Goal: Find specific fact

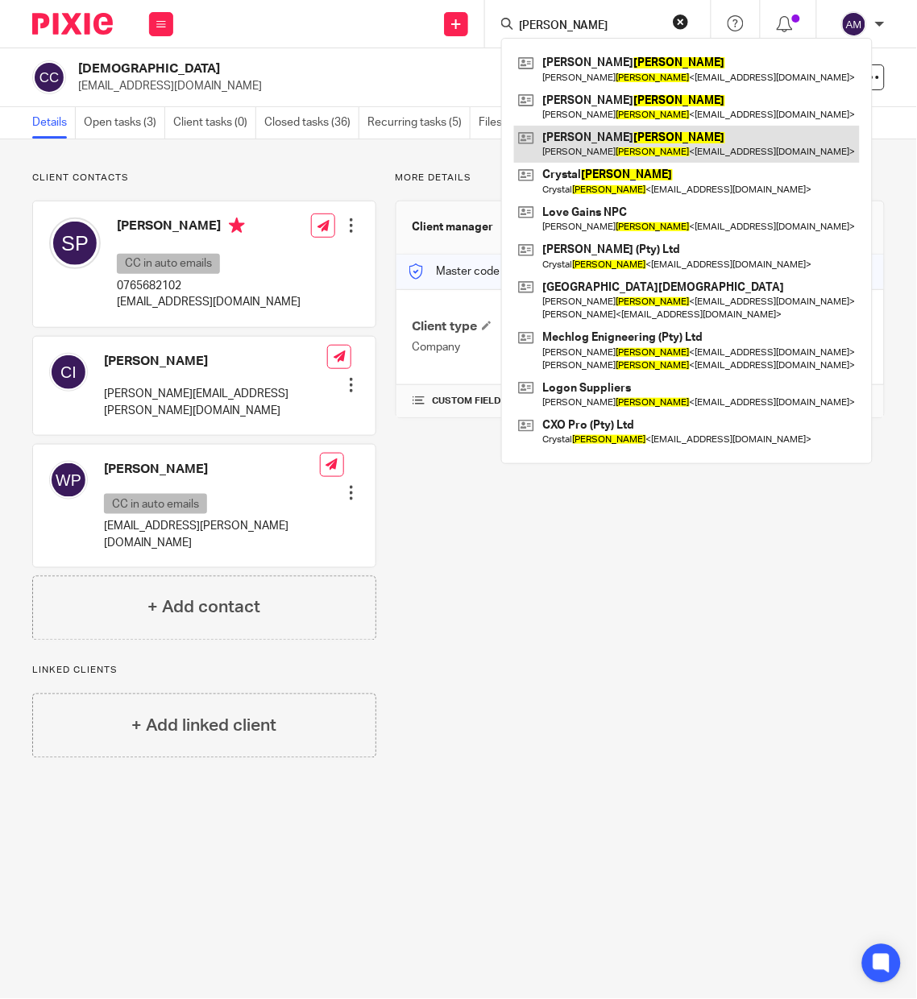
type input "williams"
click at [665, 147] on link at bounding box center [687, 144] width 346 height 37
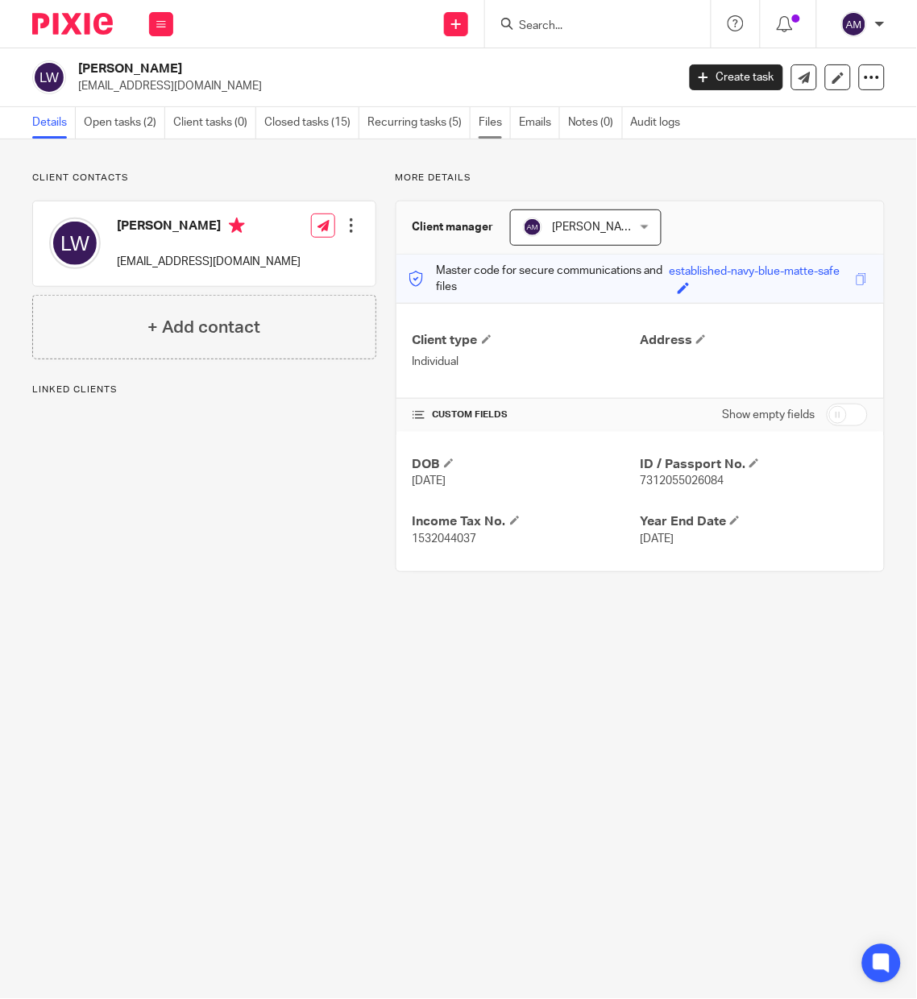
click at [495, 120] on link "Files" at bounding box center [494, 122] width 32 height 31
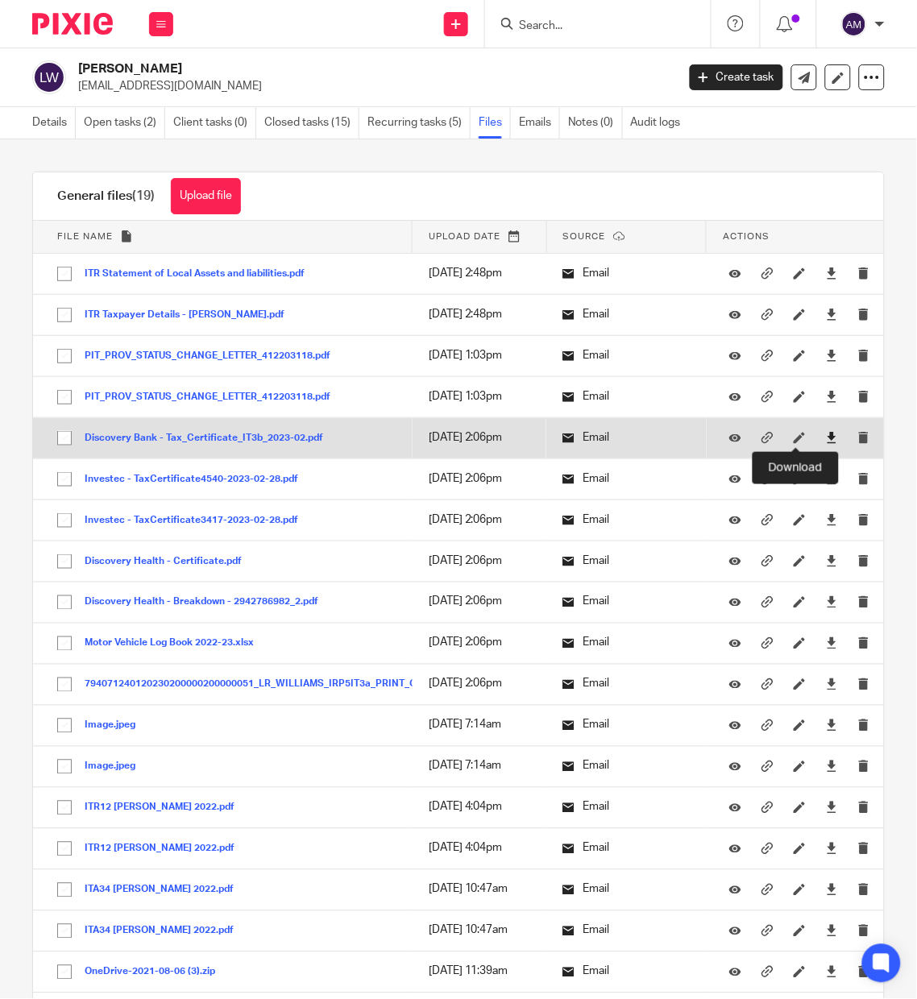
click at [826, 437] on icon at bounding box center [832, 438] width 12 height 12
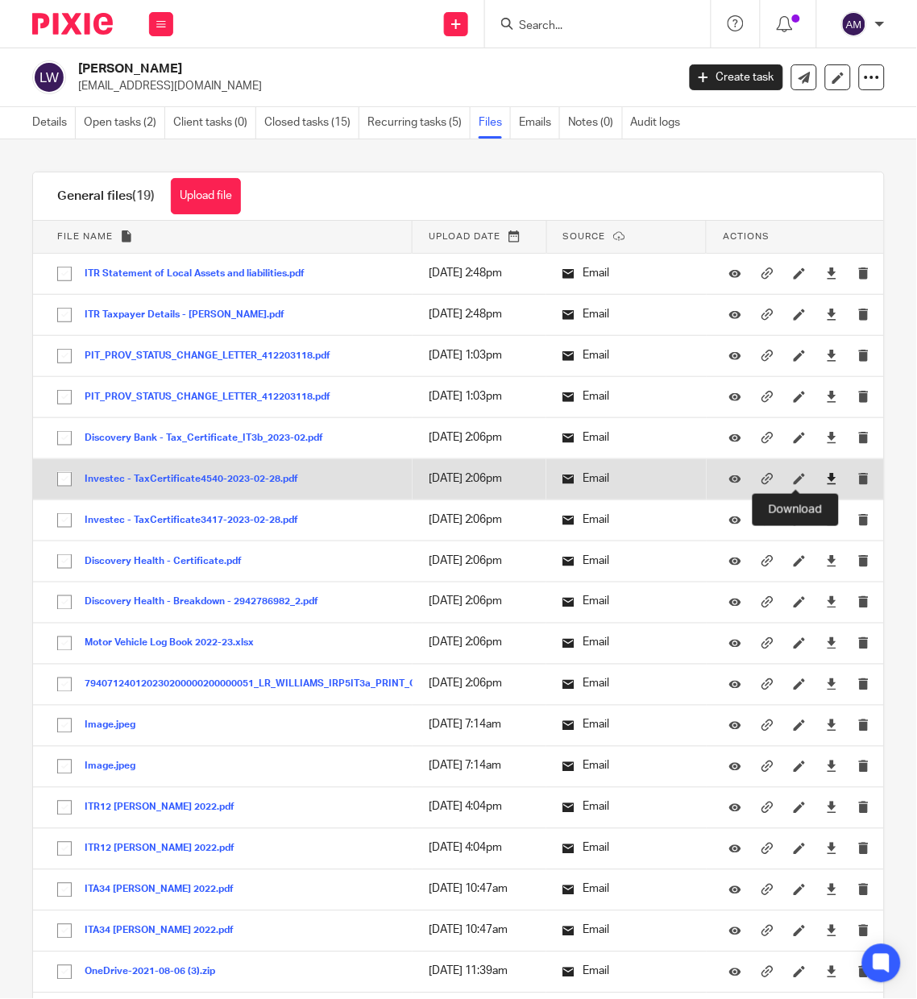
click at [826, 480] on icon at bounding box center [832, 479] width 12 height 12
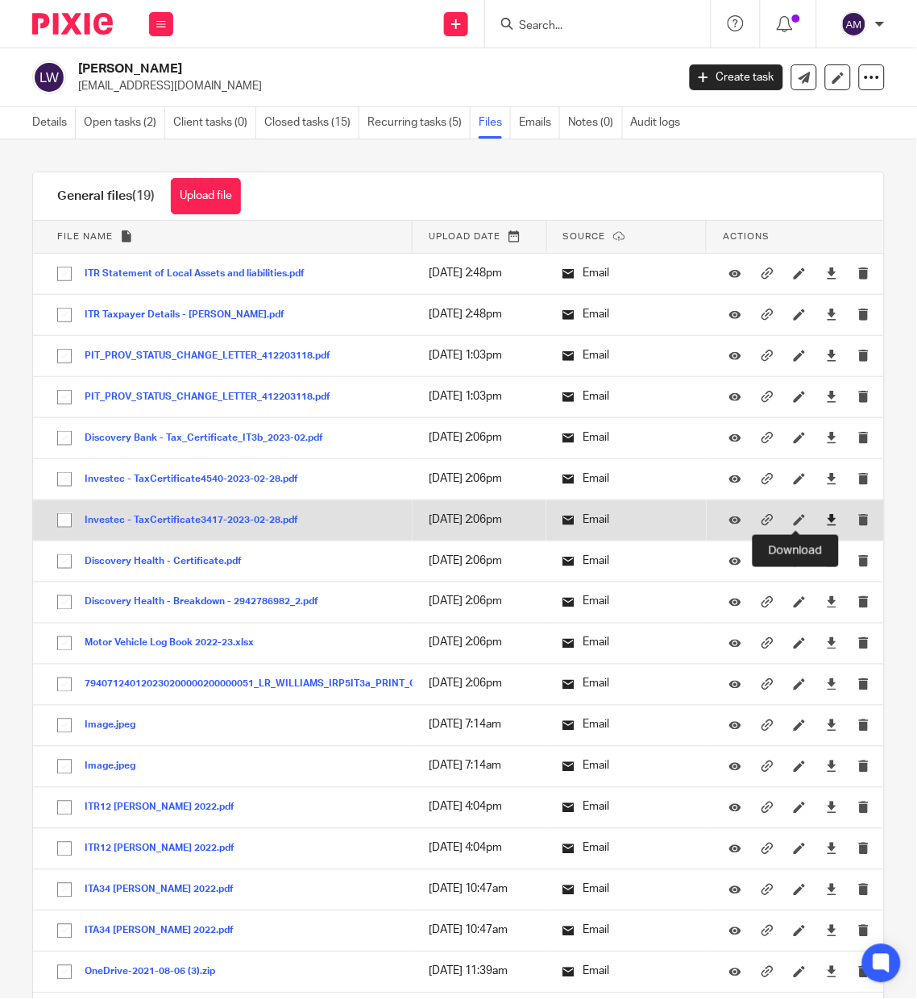
click at [826, 516] on icon at bounding box center [832, 520] width 12 height 12
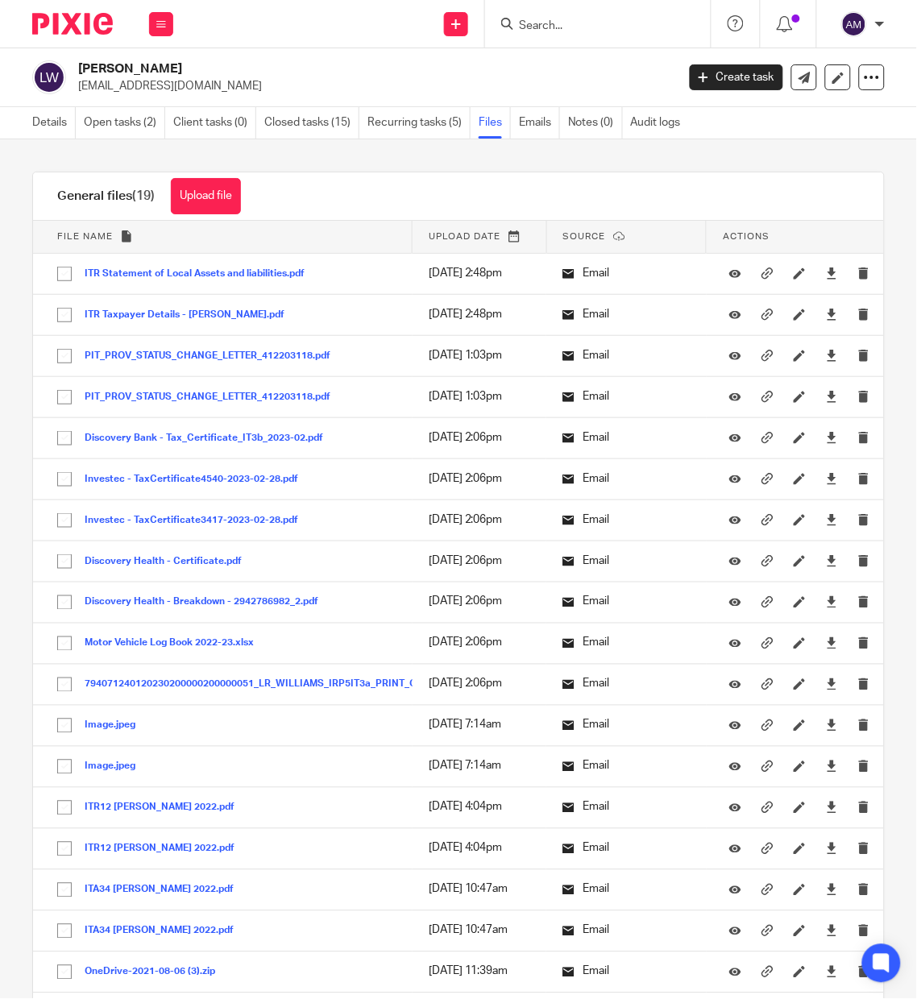
click at [2, 498] on div "Upload file Drag & Drop your files, or click here Files uploading... General fi…" at bounding box center [458, 568] width 917 height 859
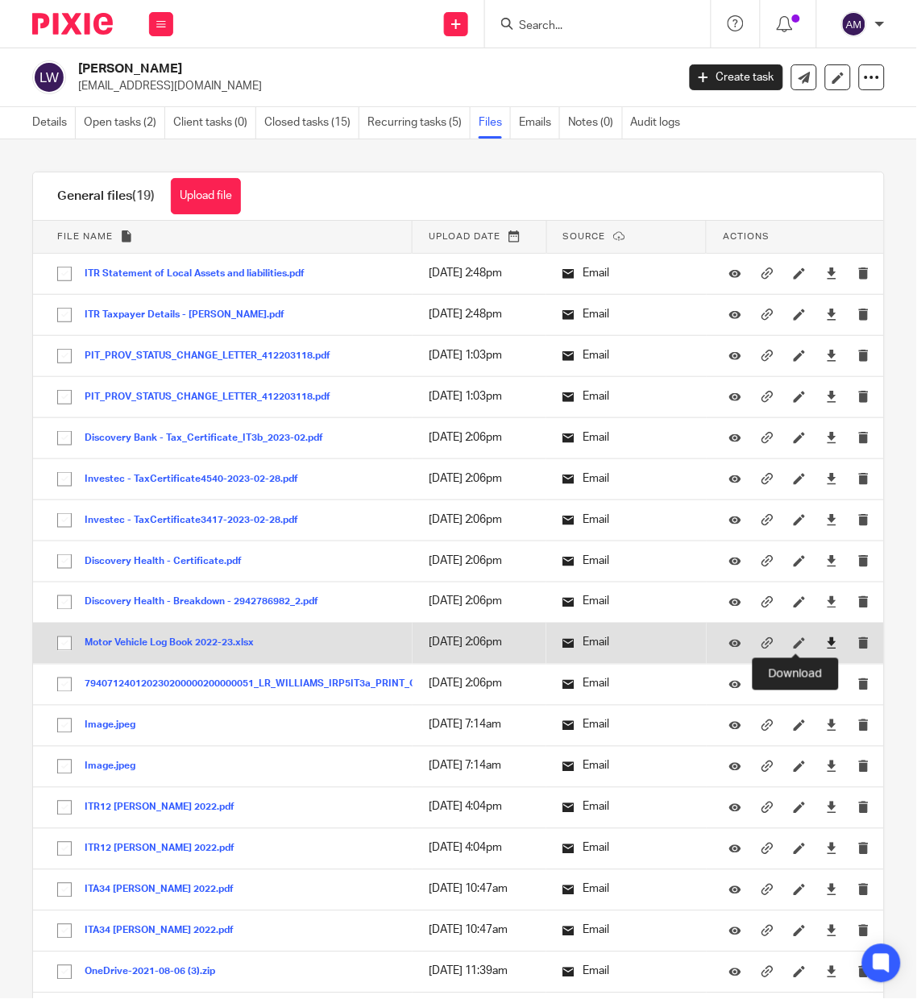
click at [826, 643] on icon at bounding box center [832, 643] width 12 height 12
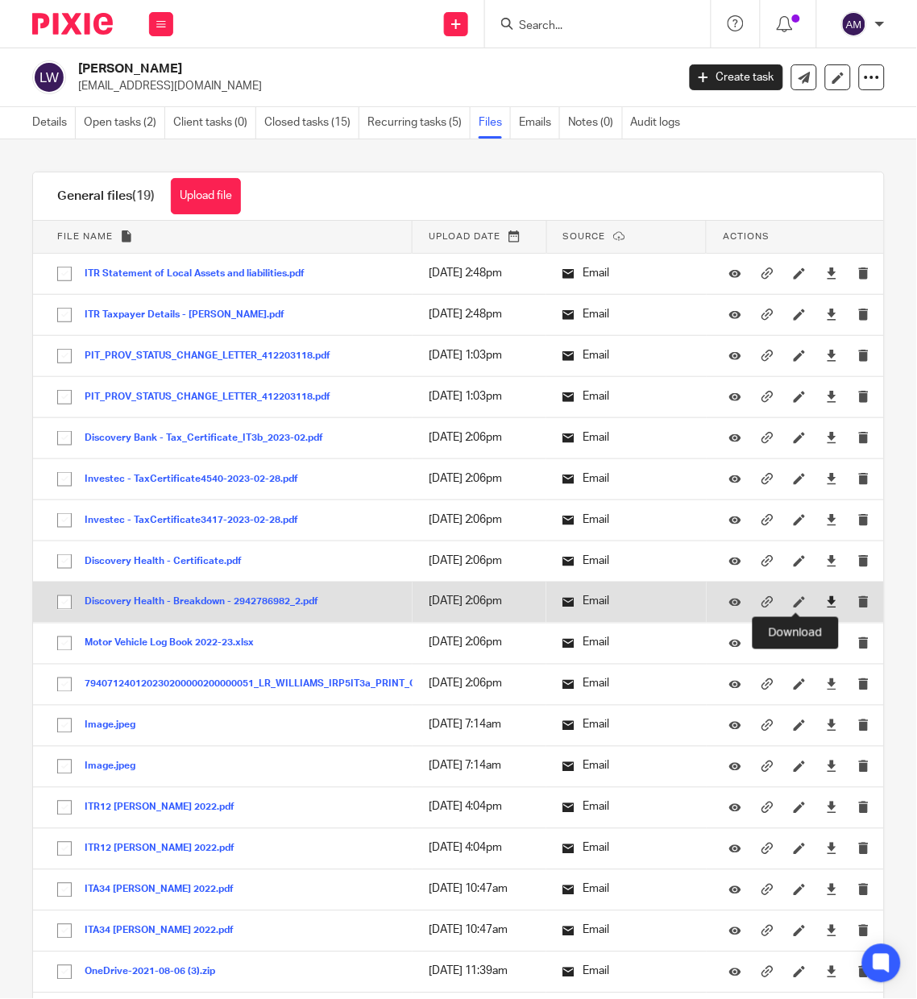
click at [826, 602] on icon at bounding box center [832, 602] width 12 height 12
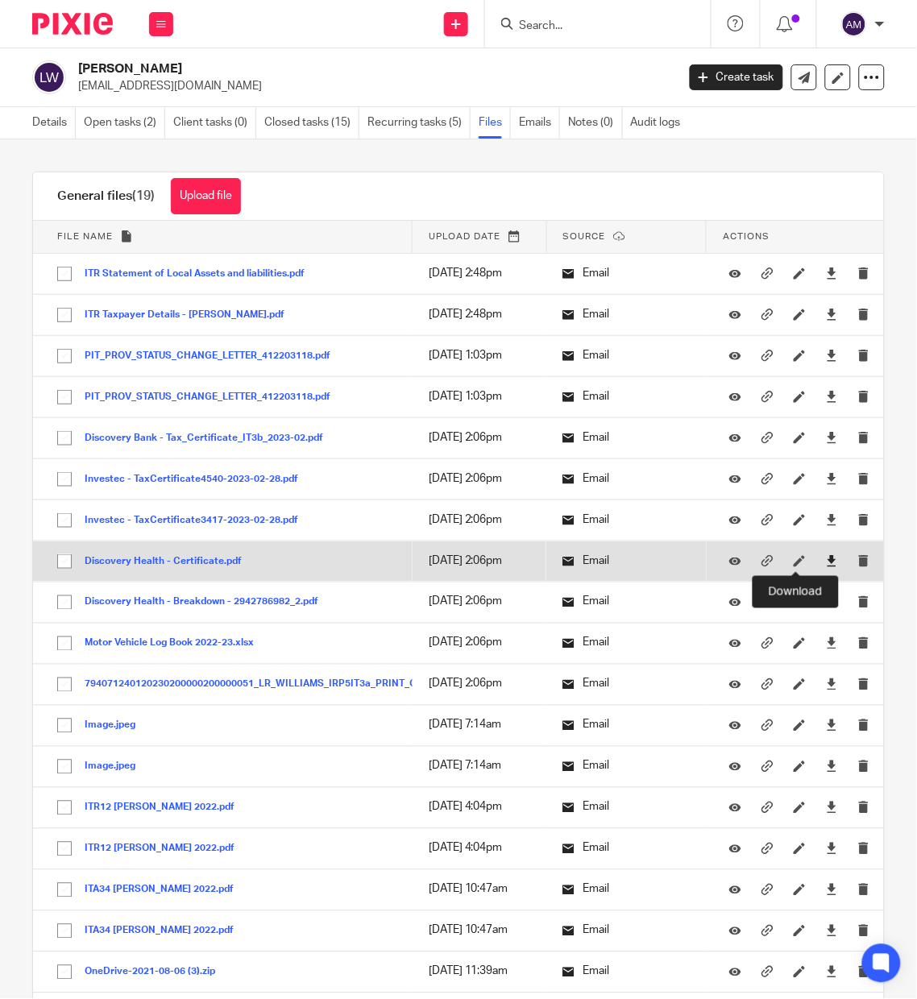
click at [826, 561] on icon at bounding box center [832, 561] width 12 height 12
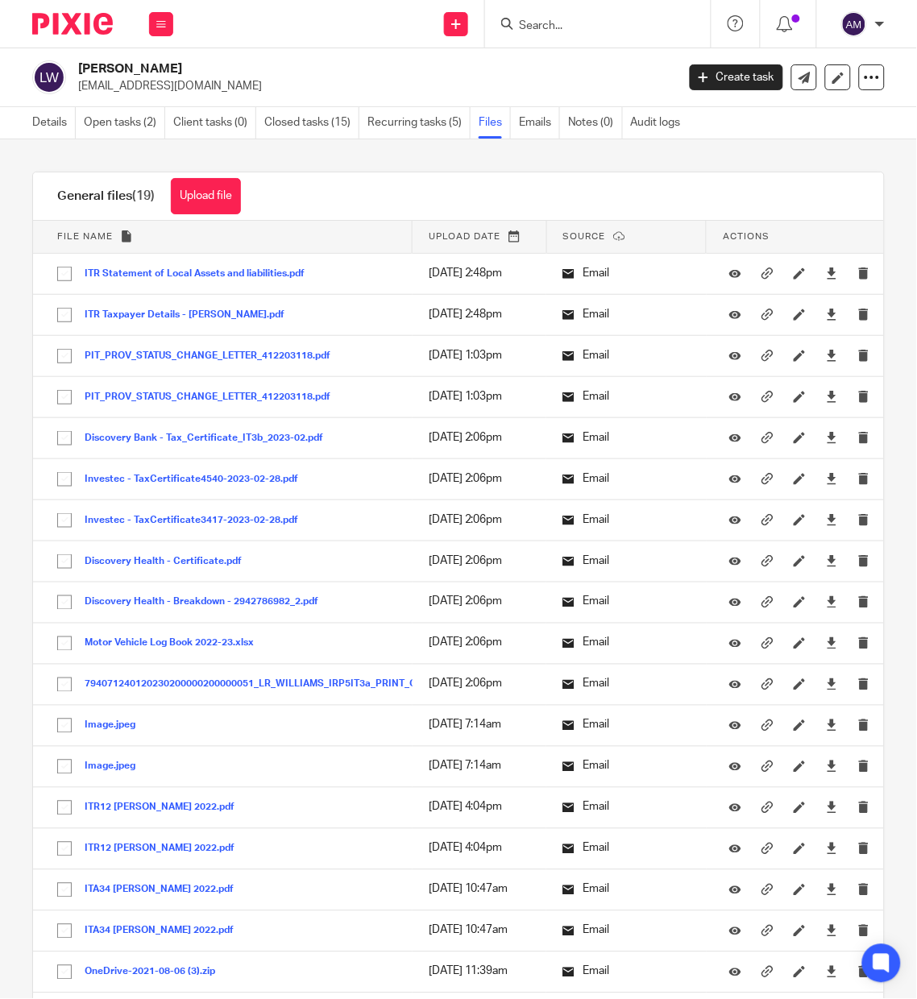
click at [552, 14] on form at bounding box center [603, 24] width 172 height 20
click at [560, 22] on input "Search" at bounding box center [589, 26] width 145 height 14
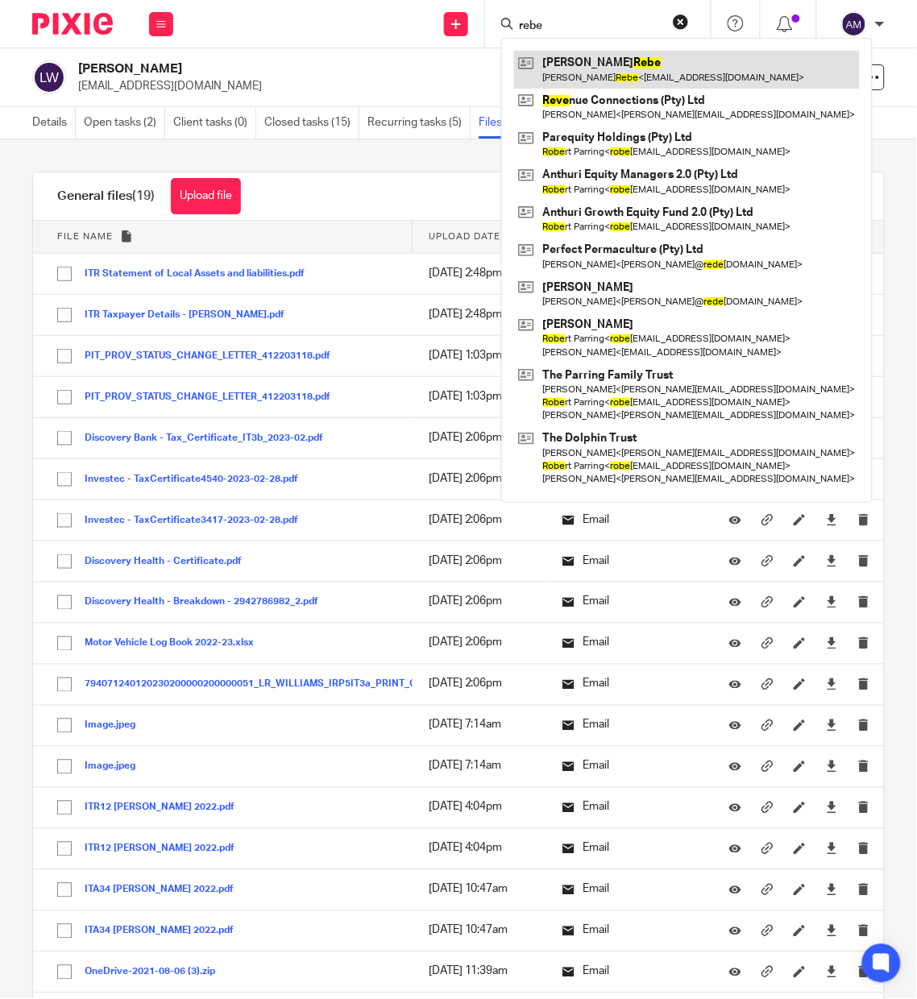
type input "rebe"
click at [571, 81] on link at bounding box center [687, 69] width 346 height 37
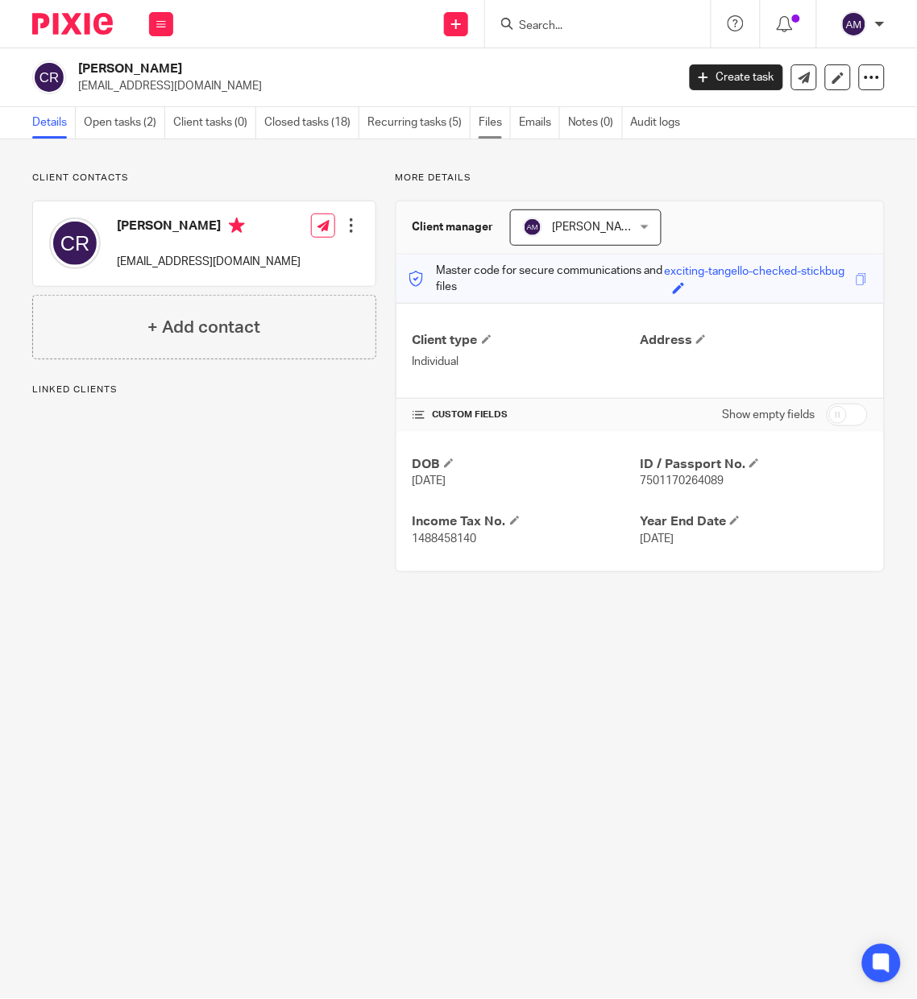
click at [496, 123] on link "Files" at bounding box center [494, 122] width 32 height 31
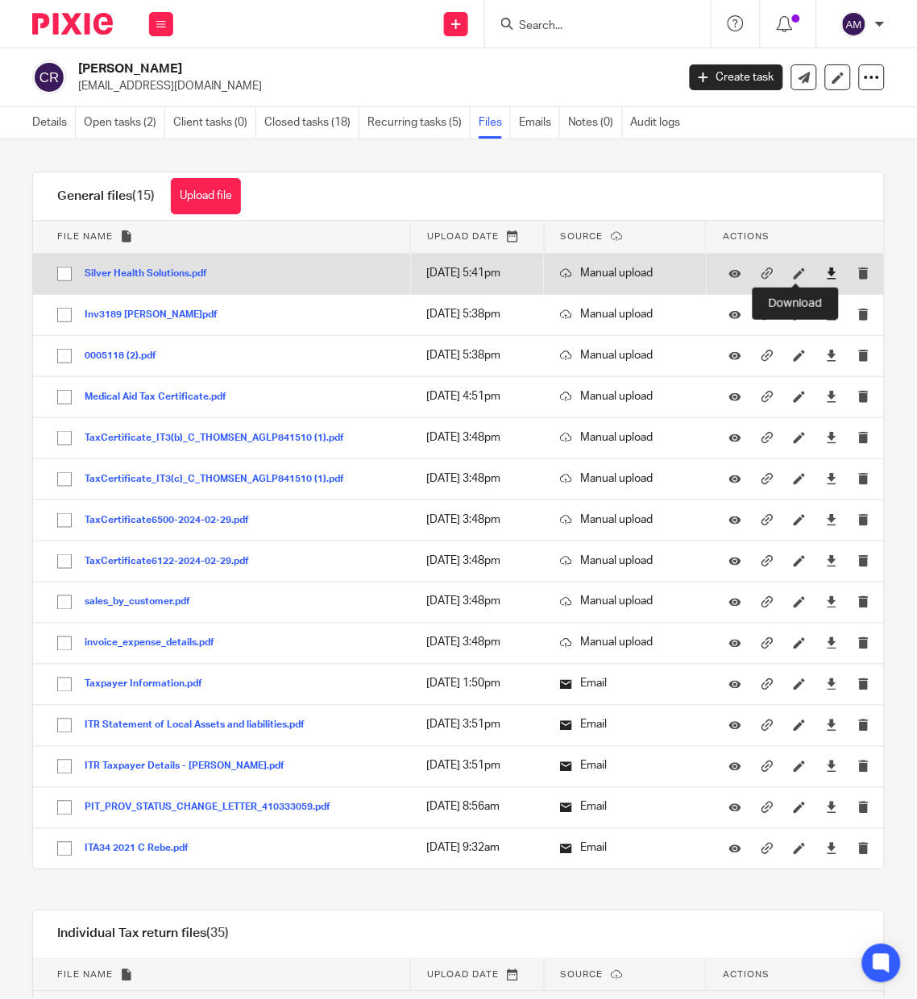
click at [826, 275] on icon at bounding box center [832, 273] width 12 height 12
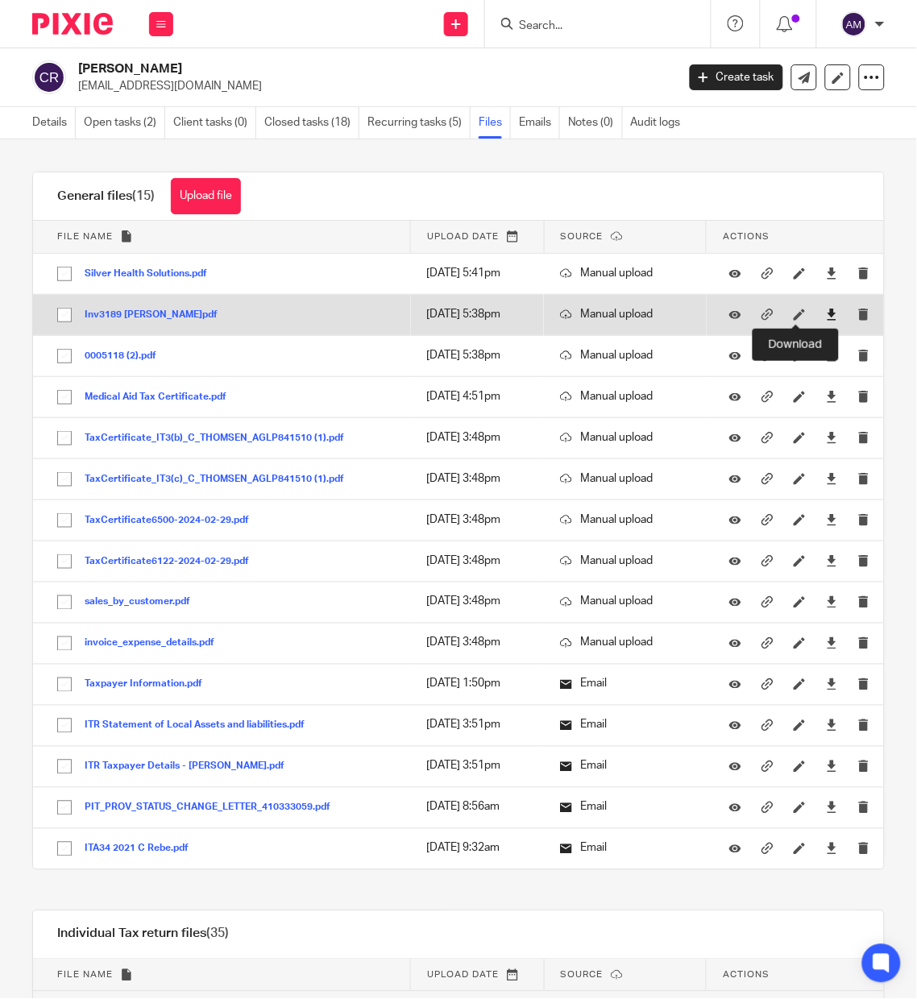
click at [826, 314] on icon at bounding box center [832, 314] width 12 height 12
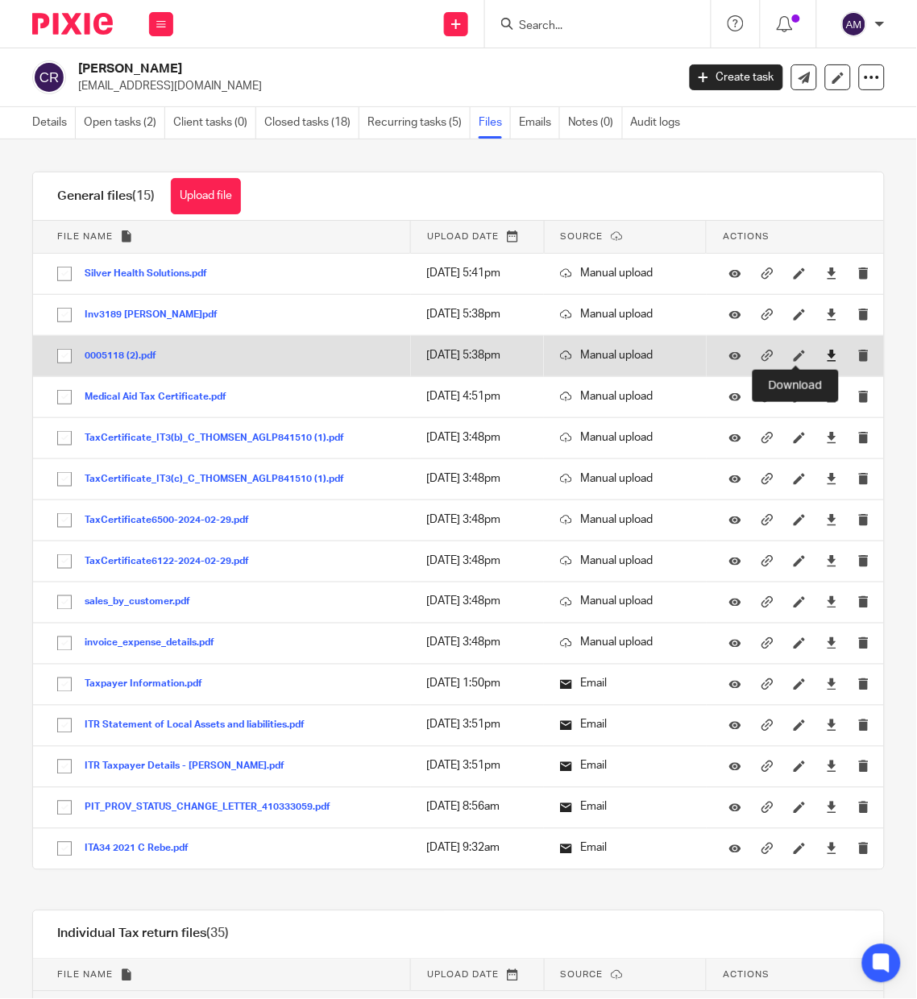
click at [826, 352] on icon at bounding box center [832, 356] width 12 height 12
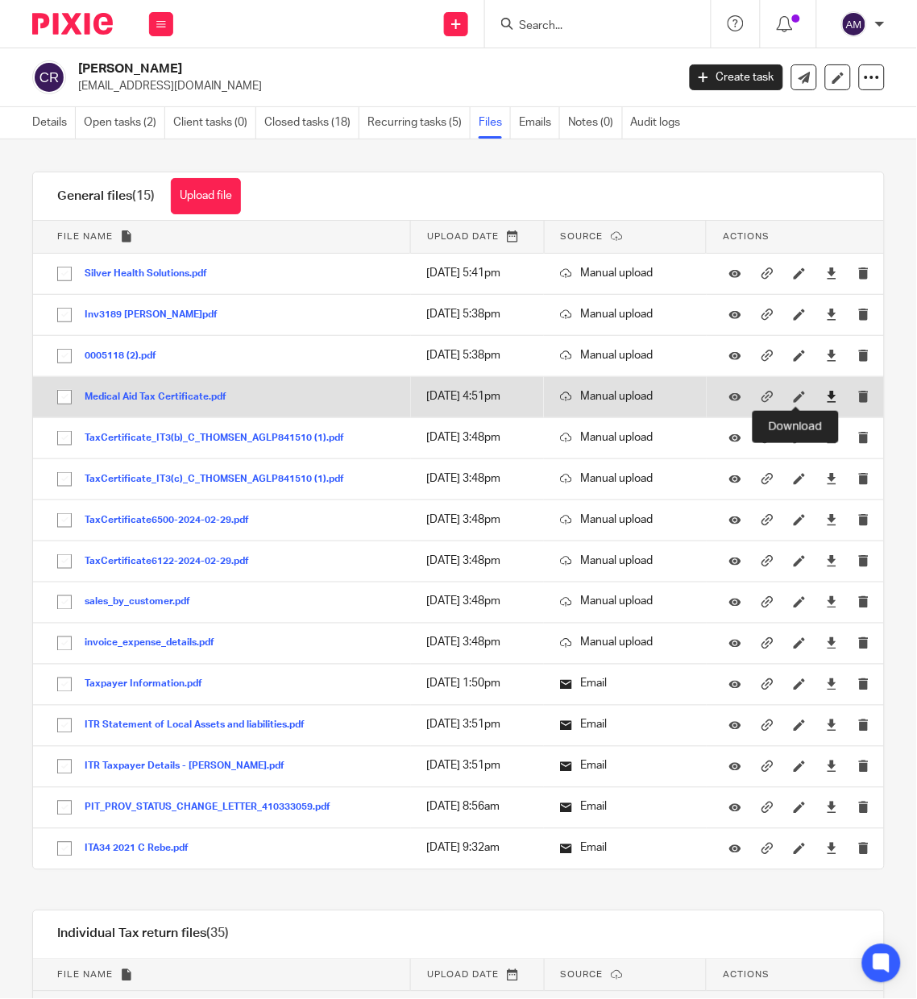
click at [826, 395] on icon at bounding box center [832, 397] width 12 height 12
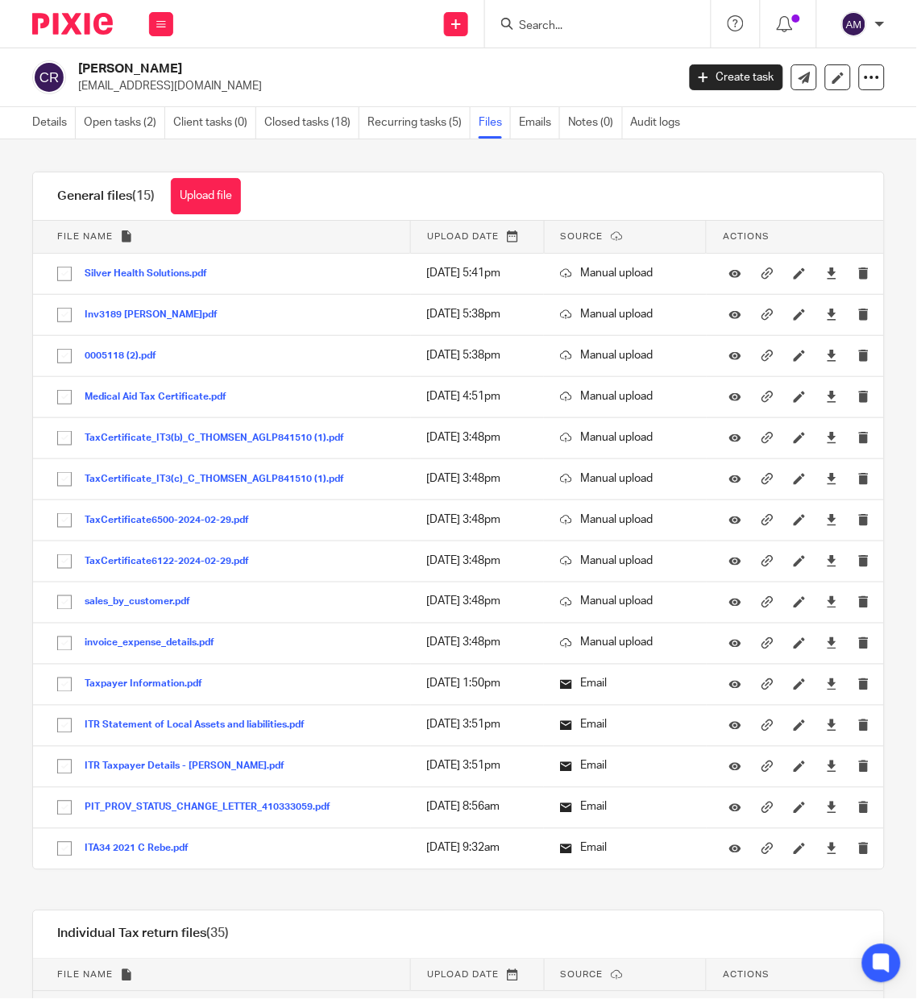
click at [805, 162] on div "Upload file Drag & Drop your files, or click here Files uploading... General fi…" at bounding box center [458, 568] width 917 height 859
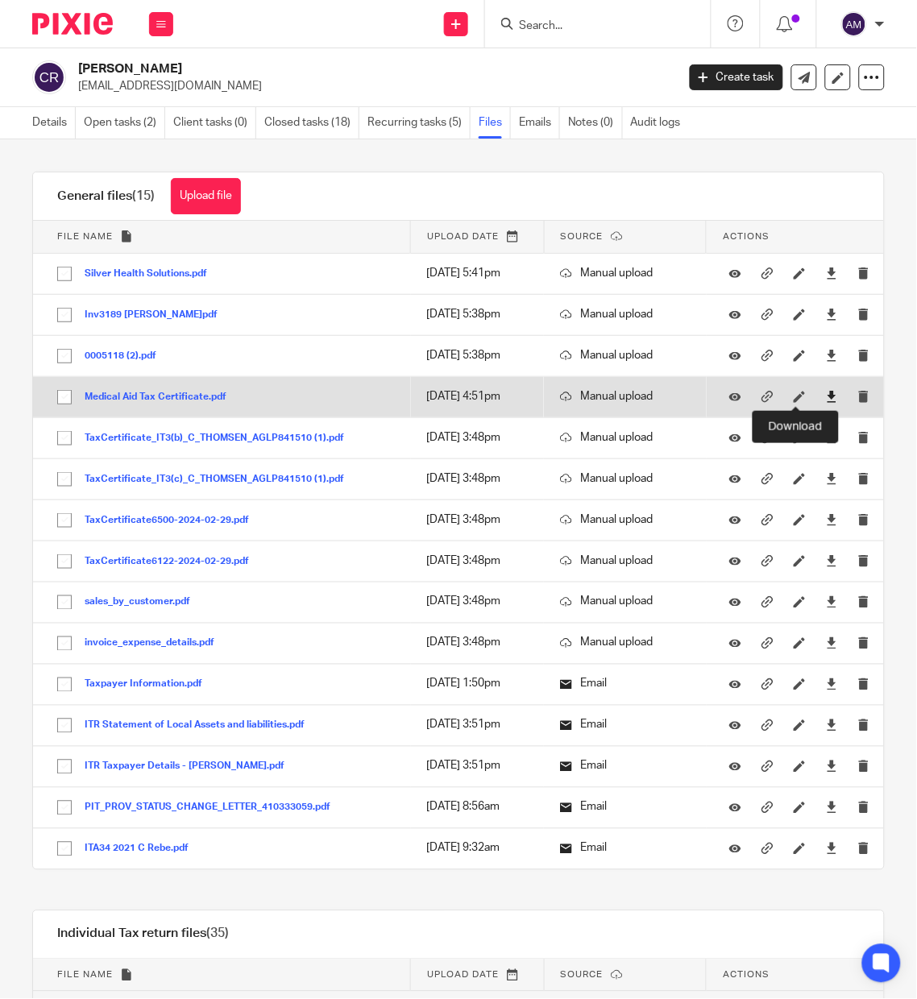
click at [826, 395] on icon at bounding box center [832, 397] width 12 height 12
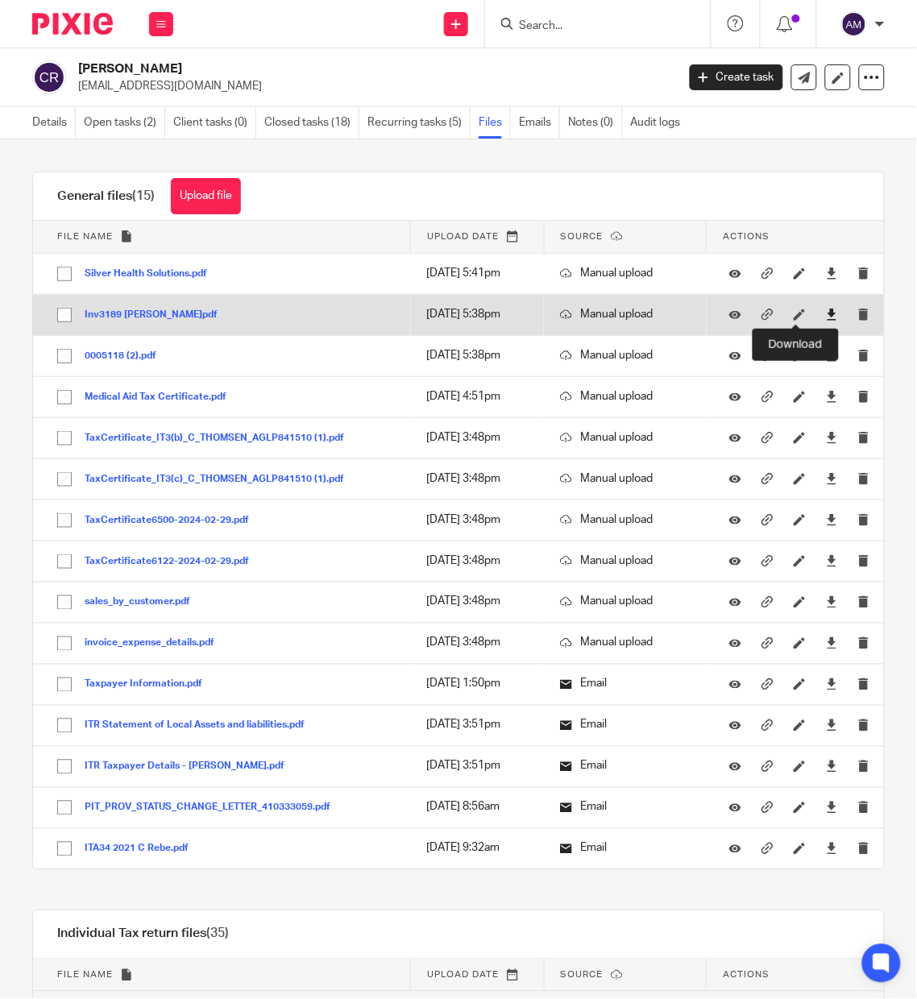
click at [826, 314] on icon at bounding box center [832, 314] width 12 height 12
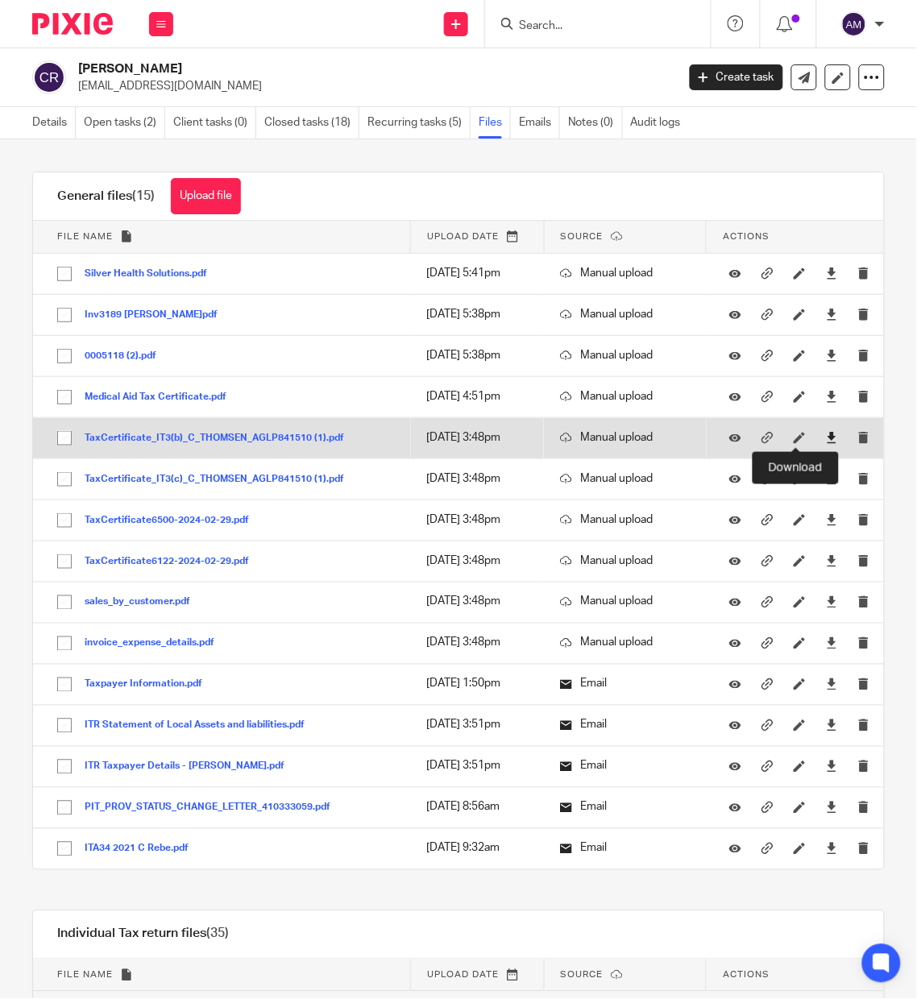
click at [826, 434] on icon at bounding box center [832, 438] width 12 height 12
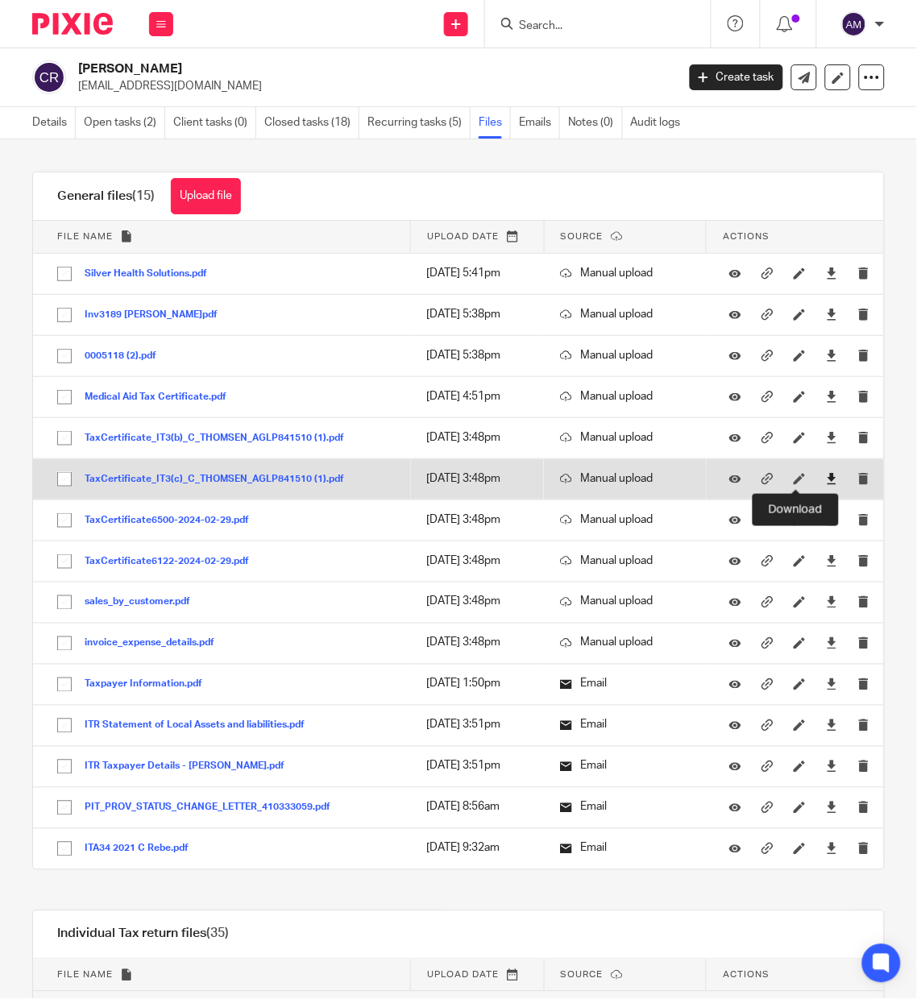
click at [826, 478] on icon at bounding box center [832, 479] width 12 height 12
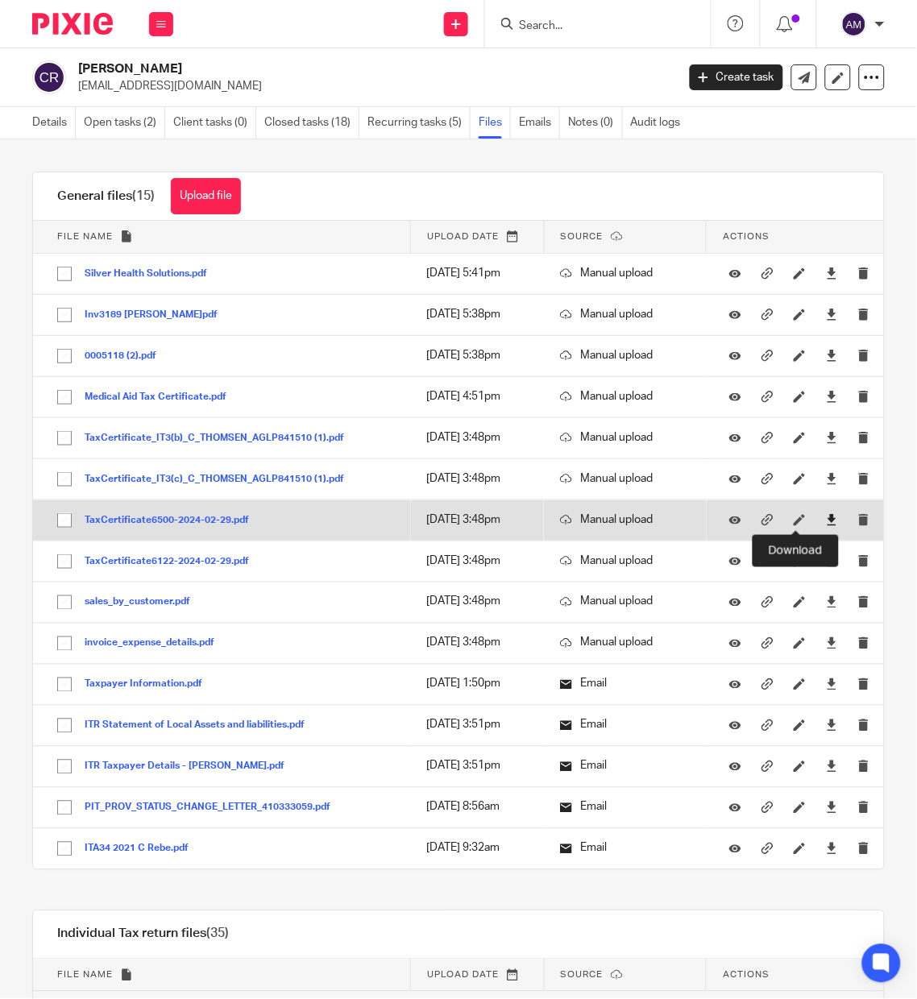
click at [826, 519] on icon at bounding box center [832, 520] width 12 height 12
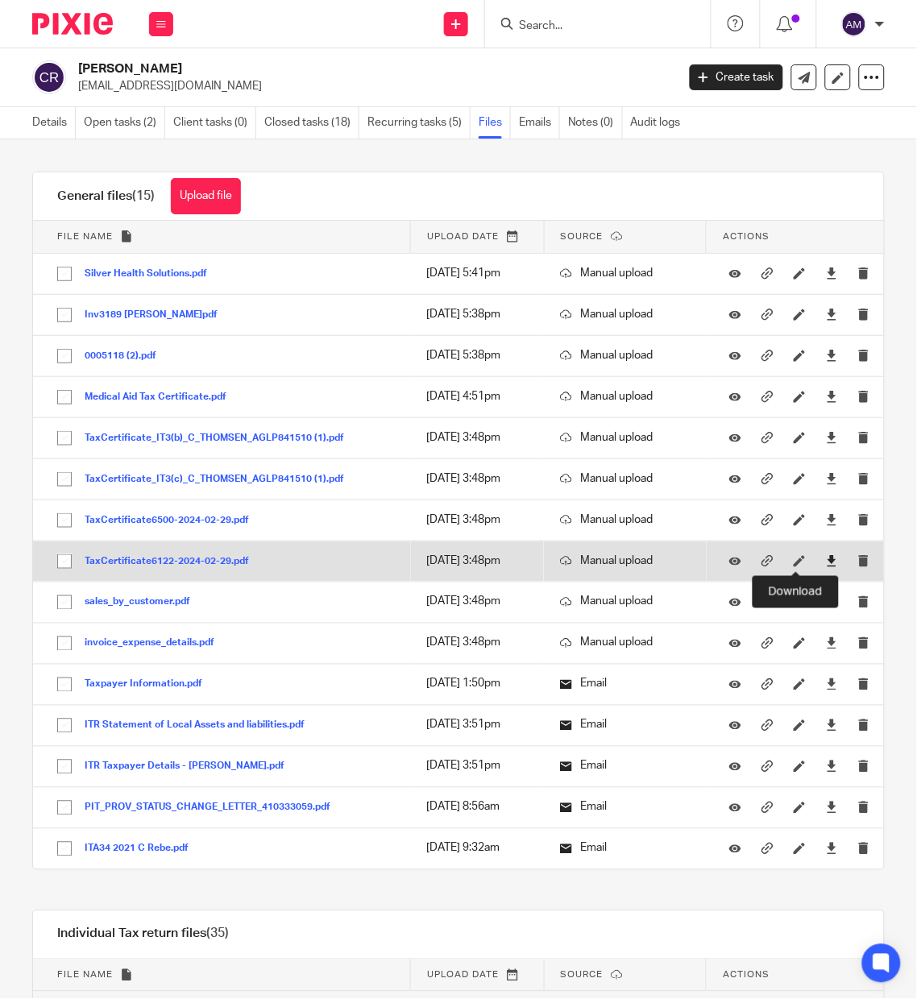
click at [826, 565] on icon at bounding box center [832, 561] width 12 height 12
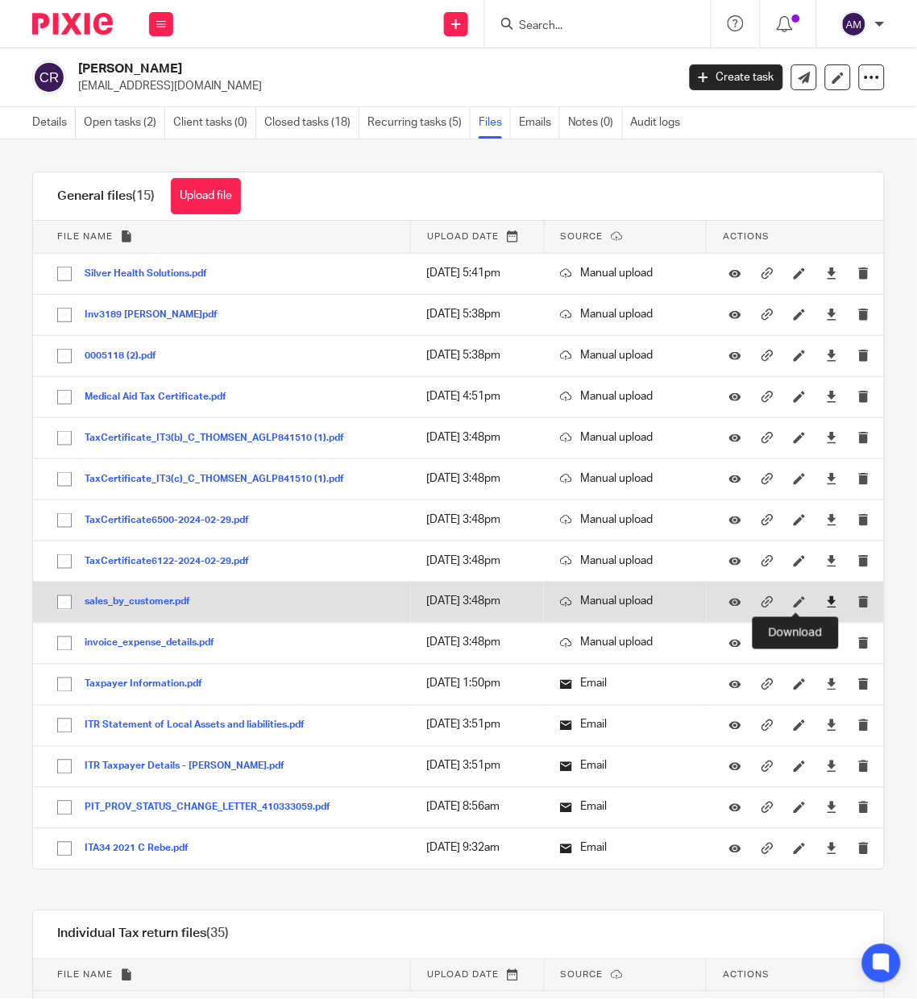
click at [826, 601] on icon at bounding box center [832, 602] width 12 height 12
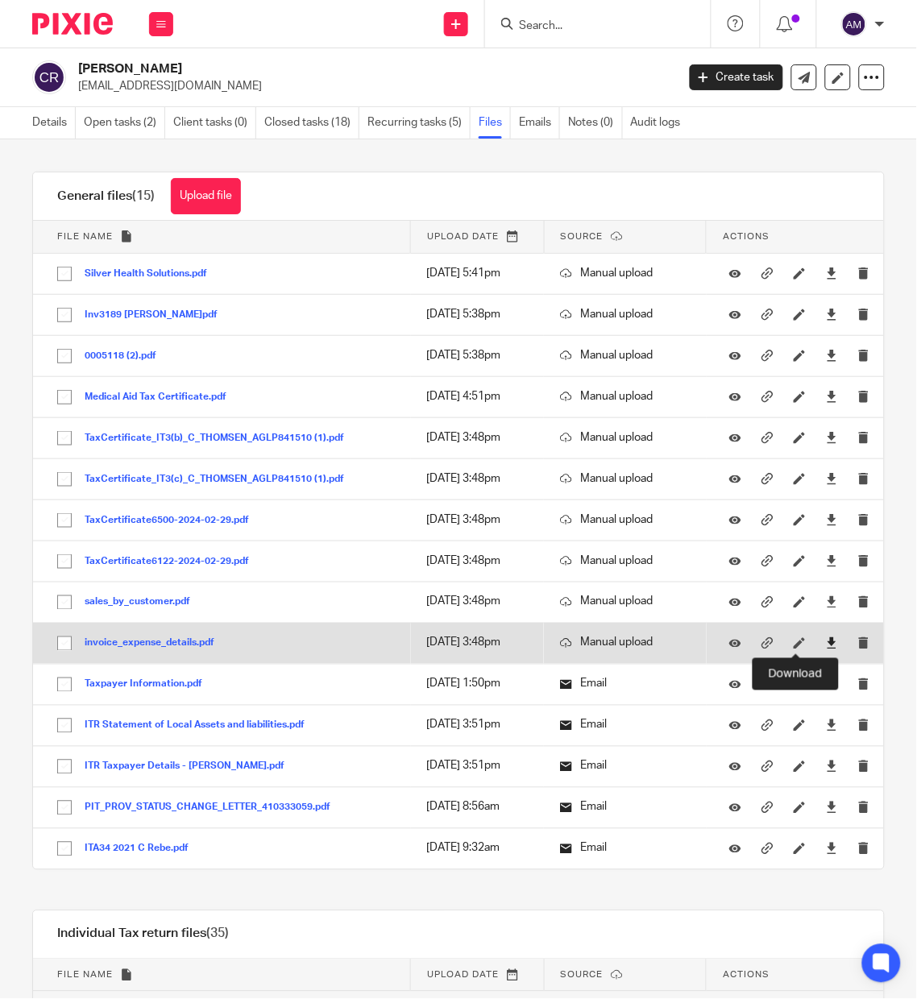
click at [826, 641] on icon at bounding box center [832, 643] width 12 height 12
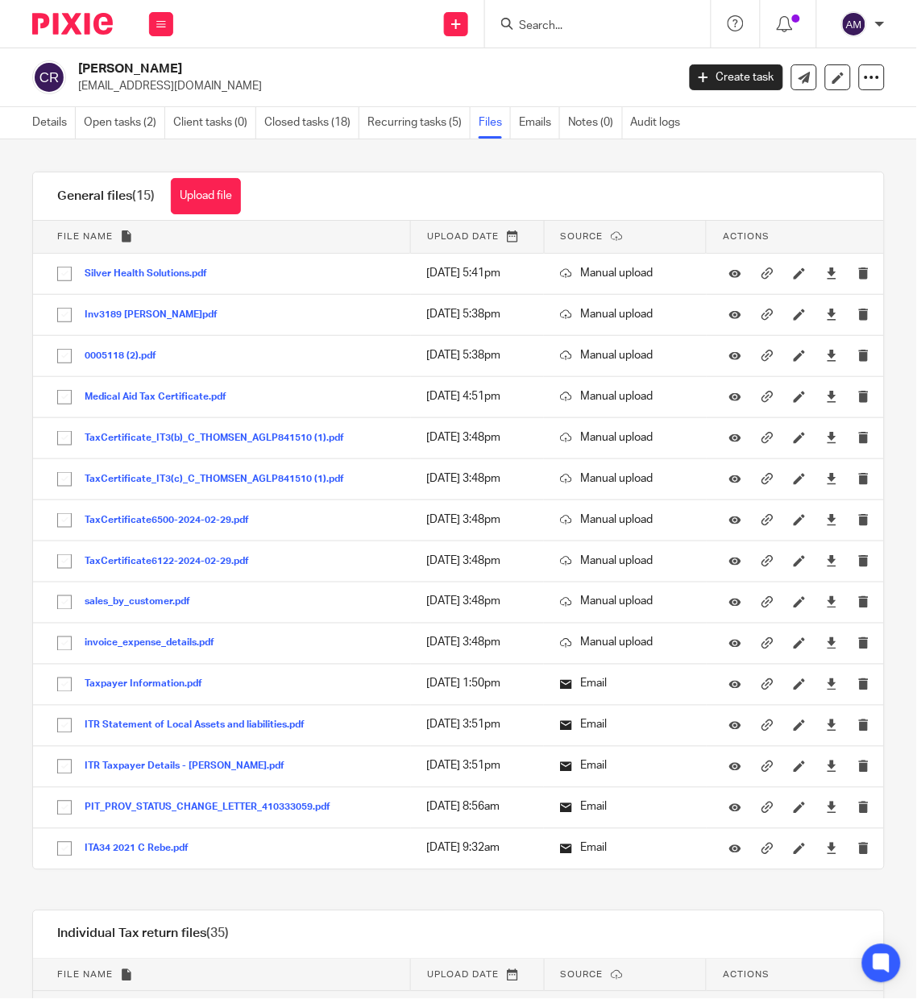
click at [639, 27] on input "Search" at bounding box center [589, 26] width 145 height 14
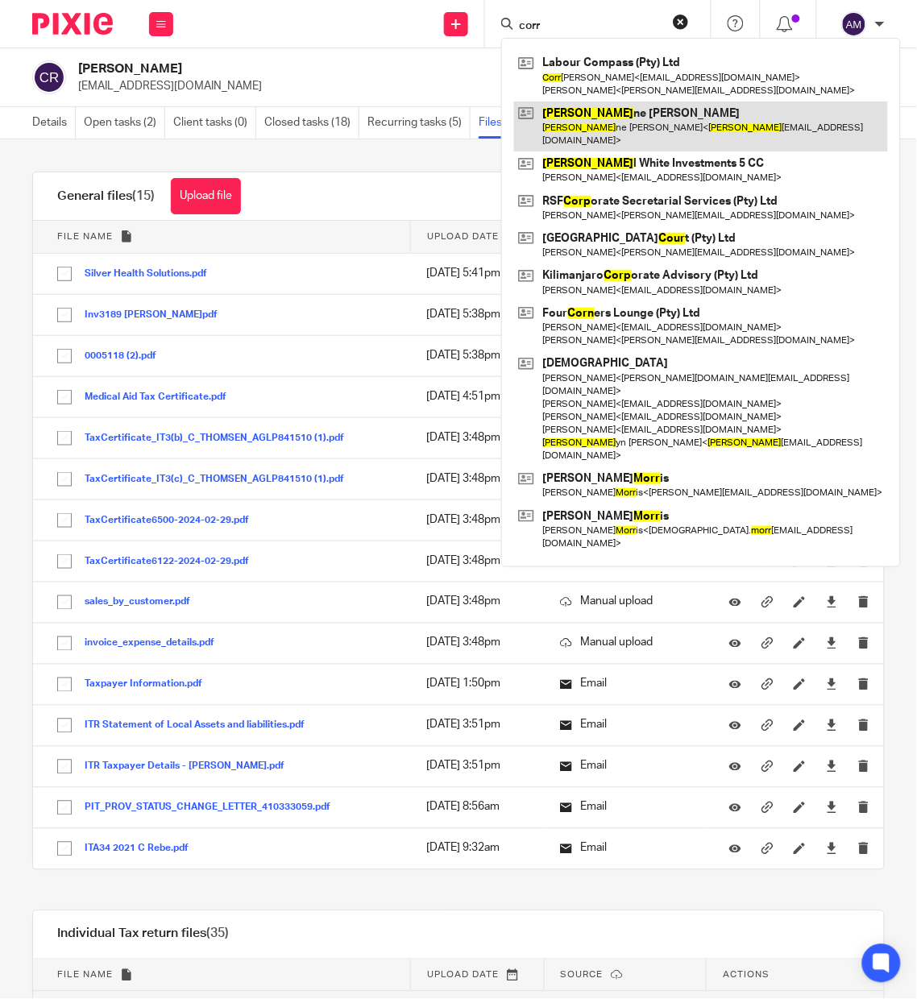
type input "corr"
click at [632, 111] on link at bounding box center [701, 126] width 374 height 50
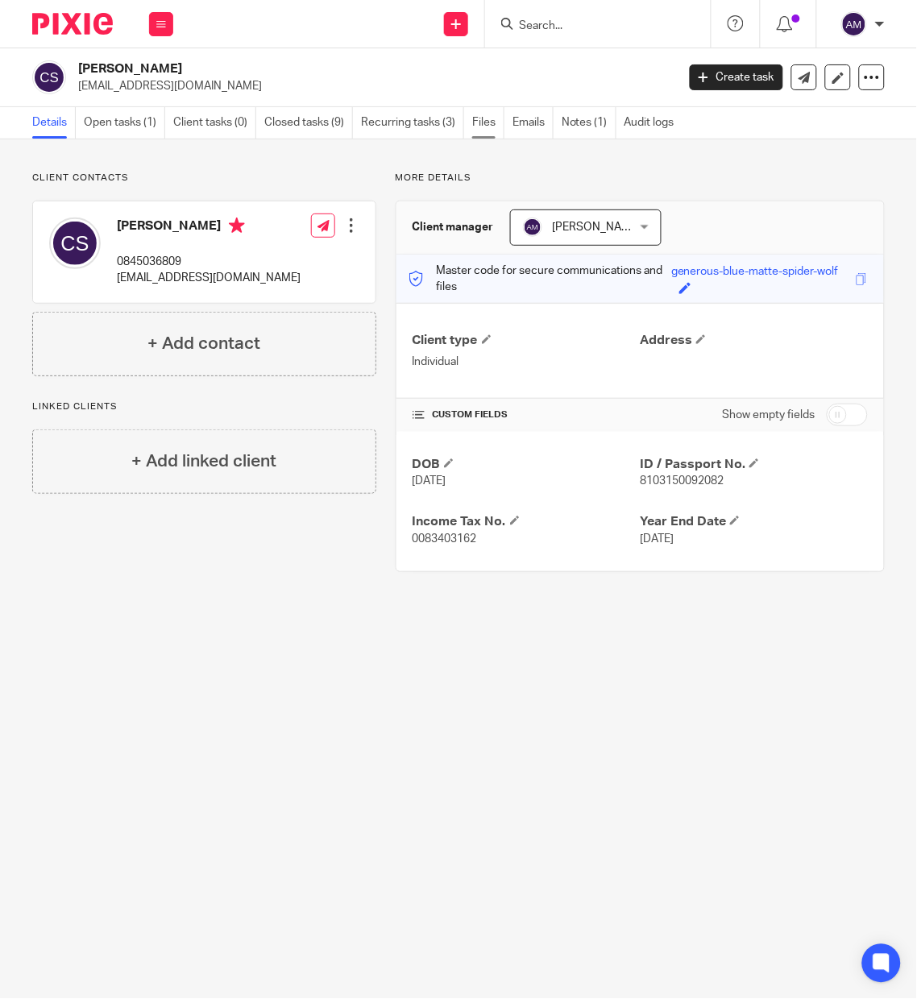
click at [486, 119] on link "Files" at bounding box center [488, 122] width 32 height 31
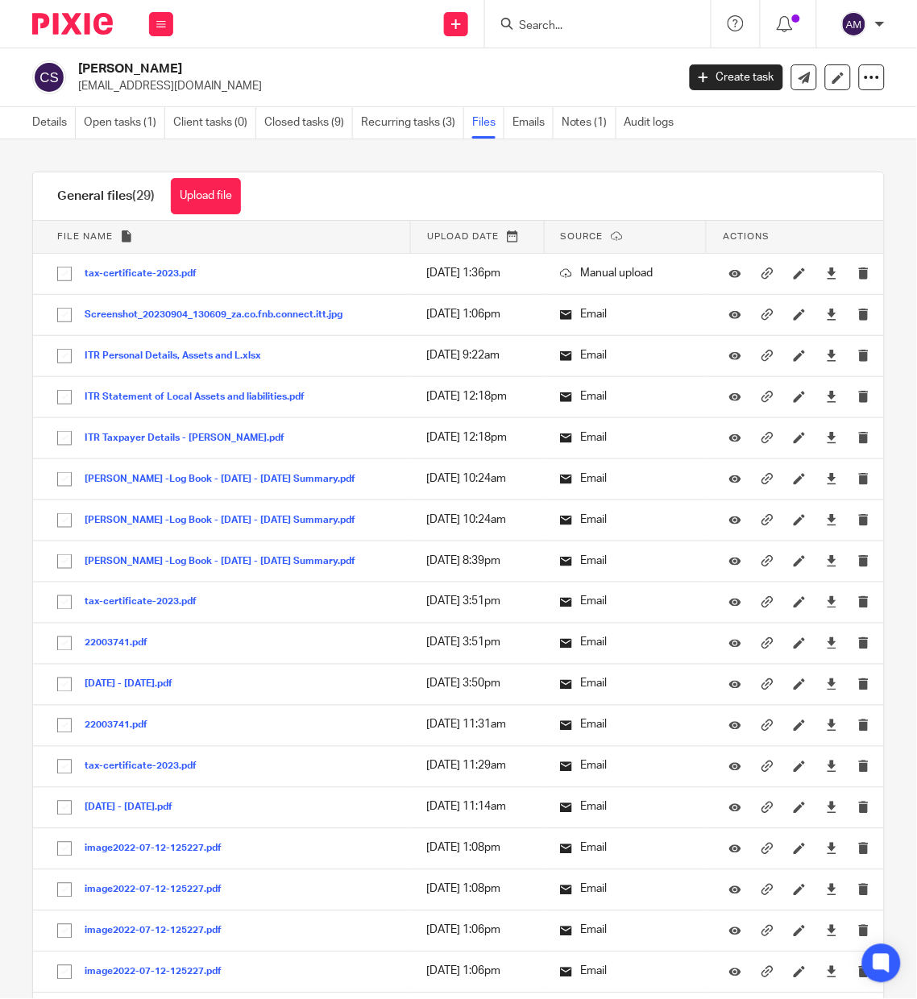
click at [466, 239] on span "Upload date" at bounding box center [463, 236] width 72 height 9
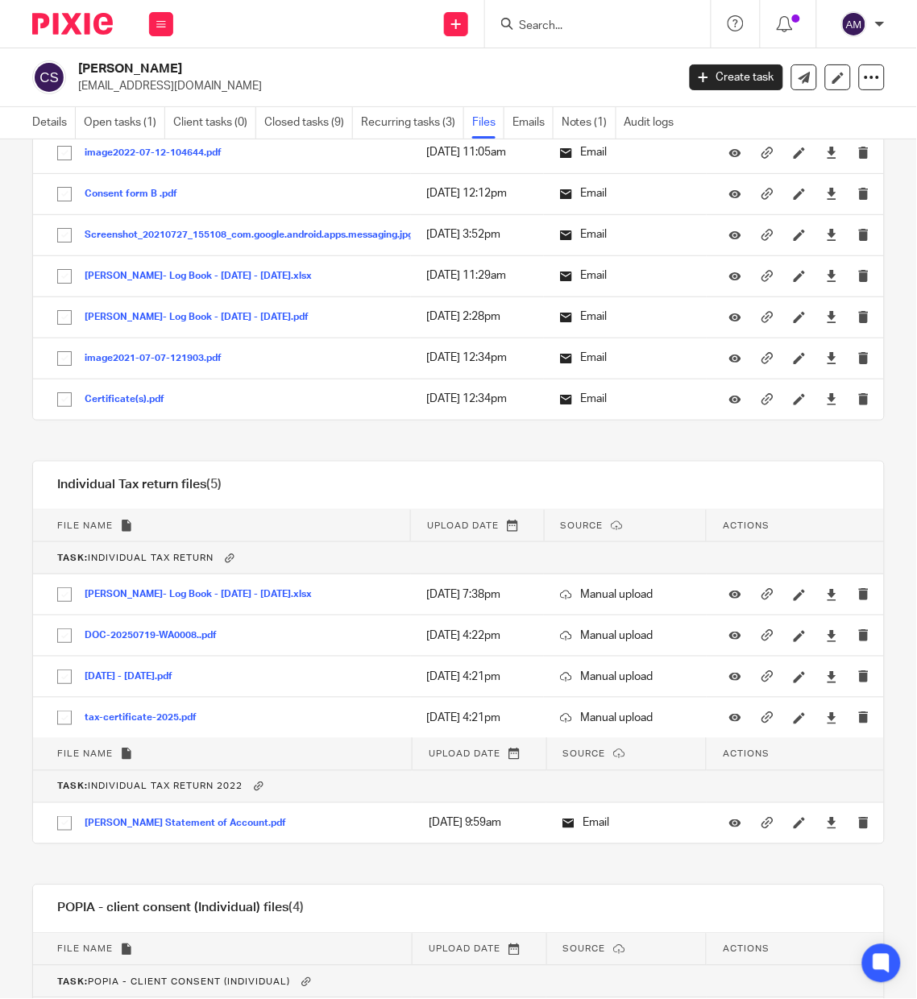
scroll to position [1265, 0]
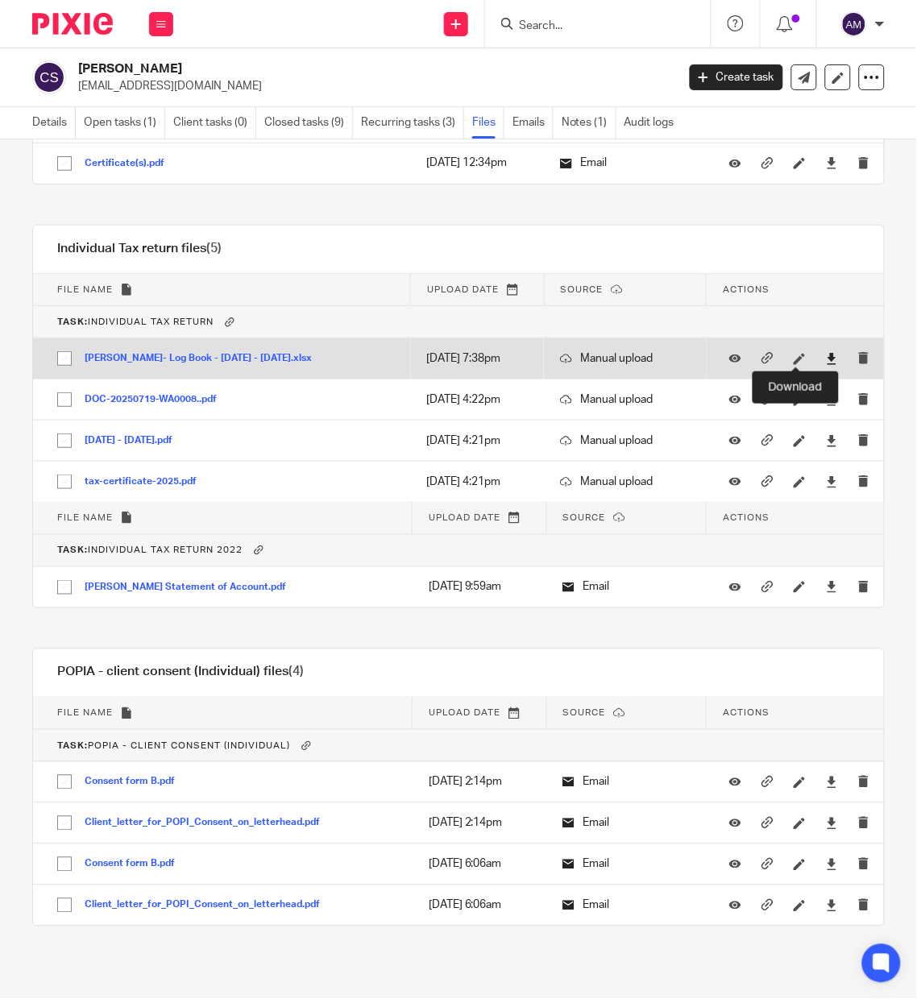
click at [826, 355] on icon at bounding box center [832, 359] width 12 height 12
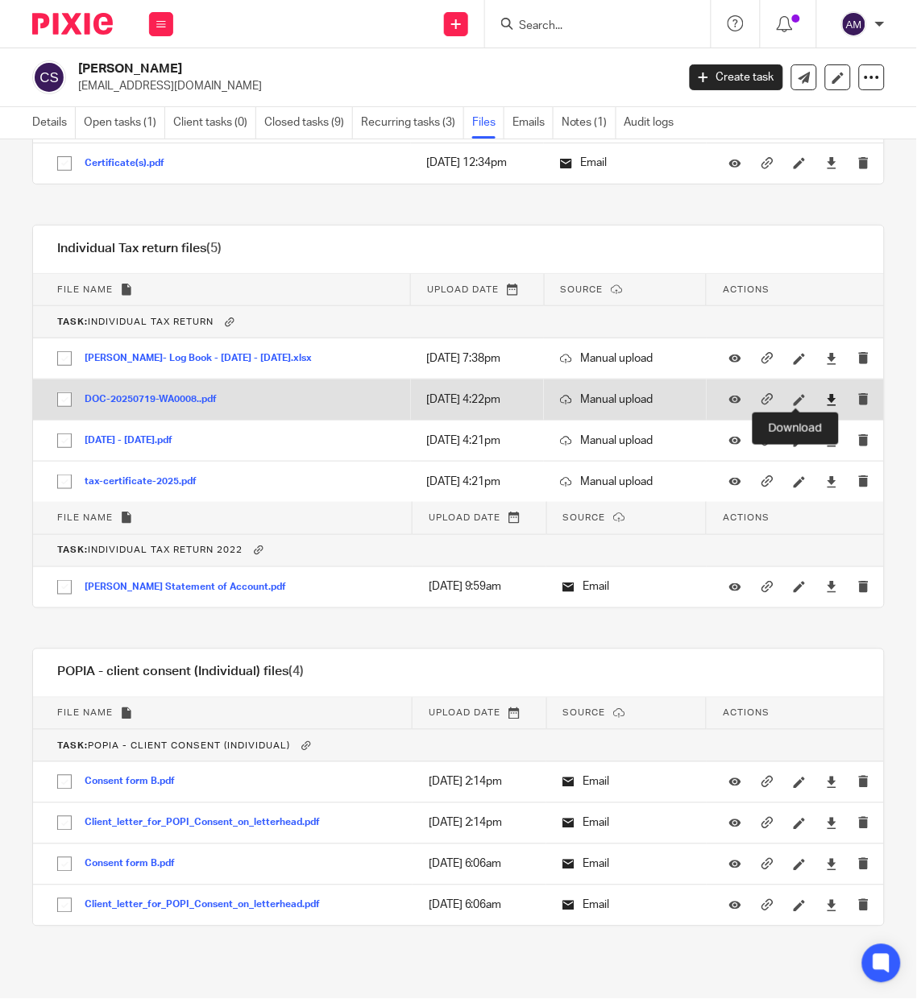
click at [826, 395] on icon at bounding box center [832, 400] width 12 height 12
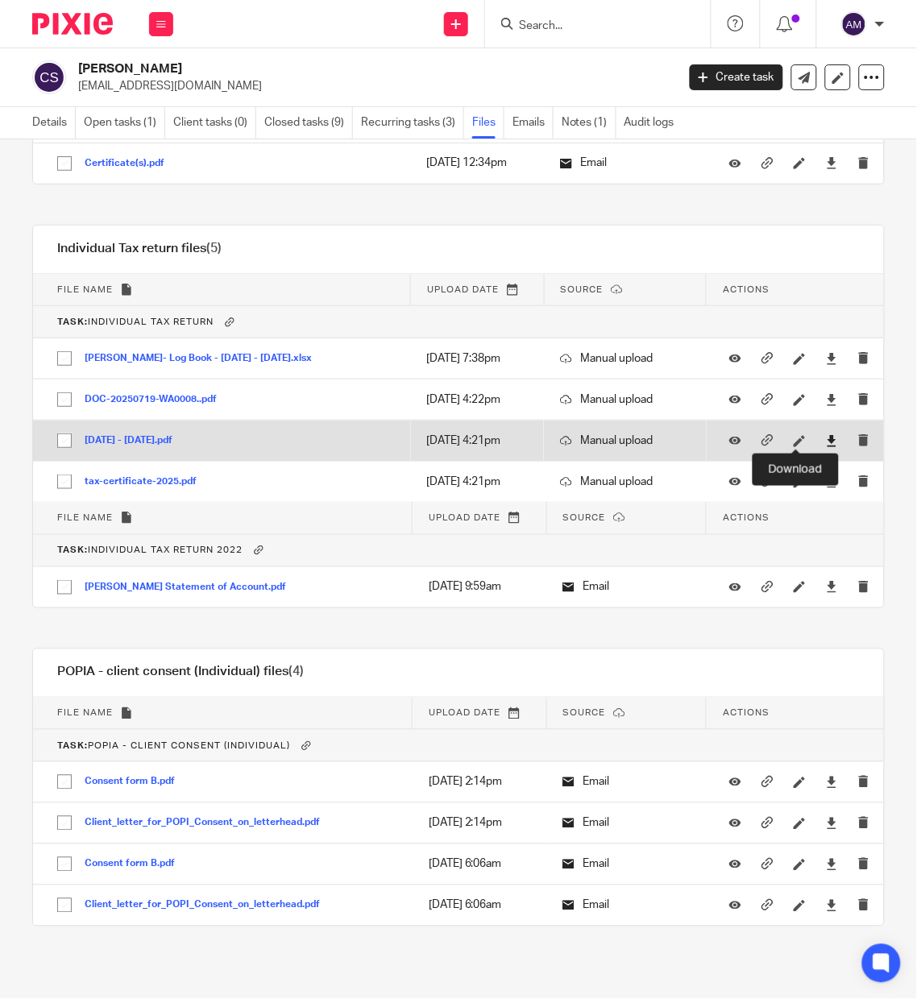
click at [826, 439] on icon at bounding box center [832, 441] width 12 height 12
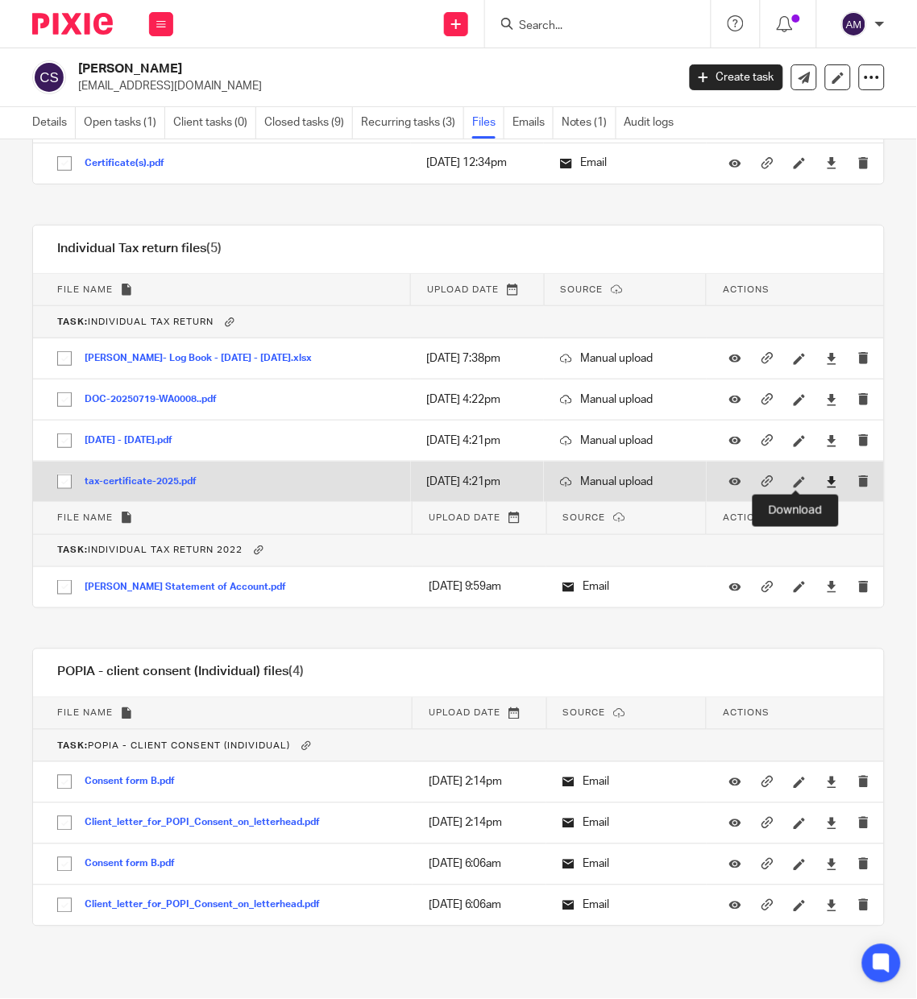
click at [826, 480] on icon at bounding box center [832, 482] width 12 height 12
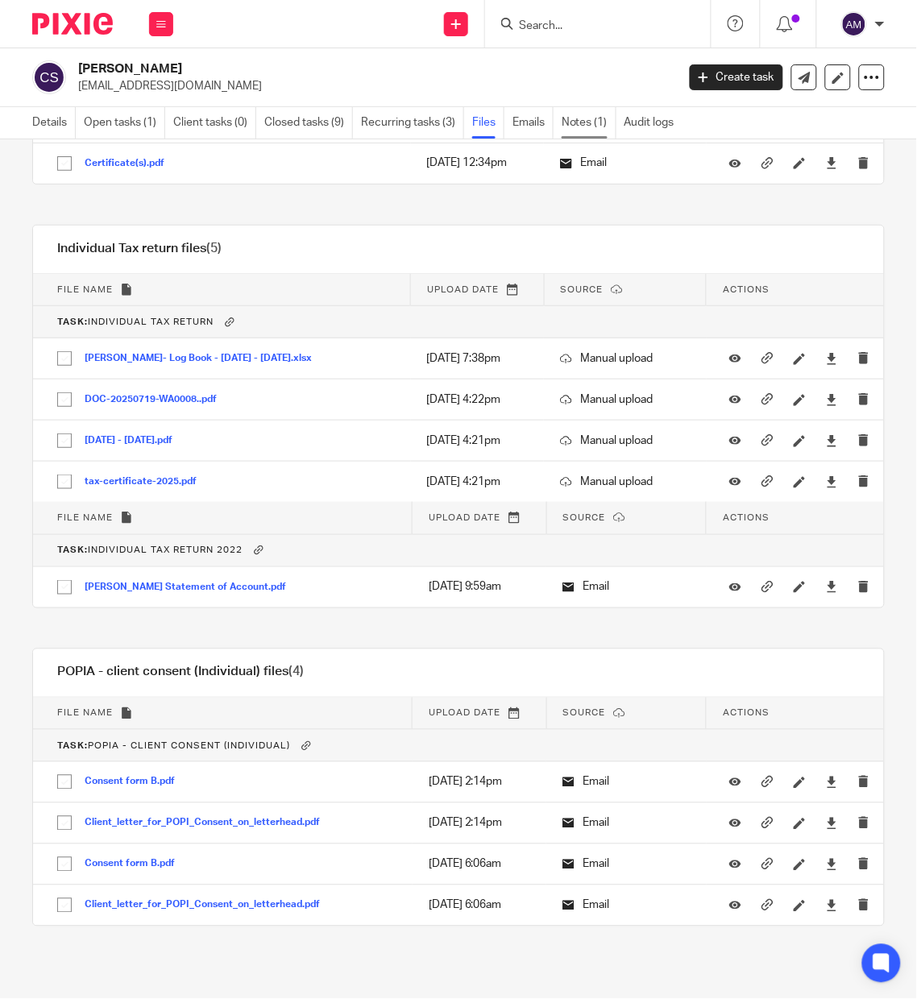
click at [576, 122] on link "Notes (1)" at bounding box center [588, 122] width 55 height 31
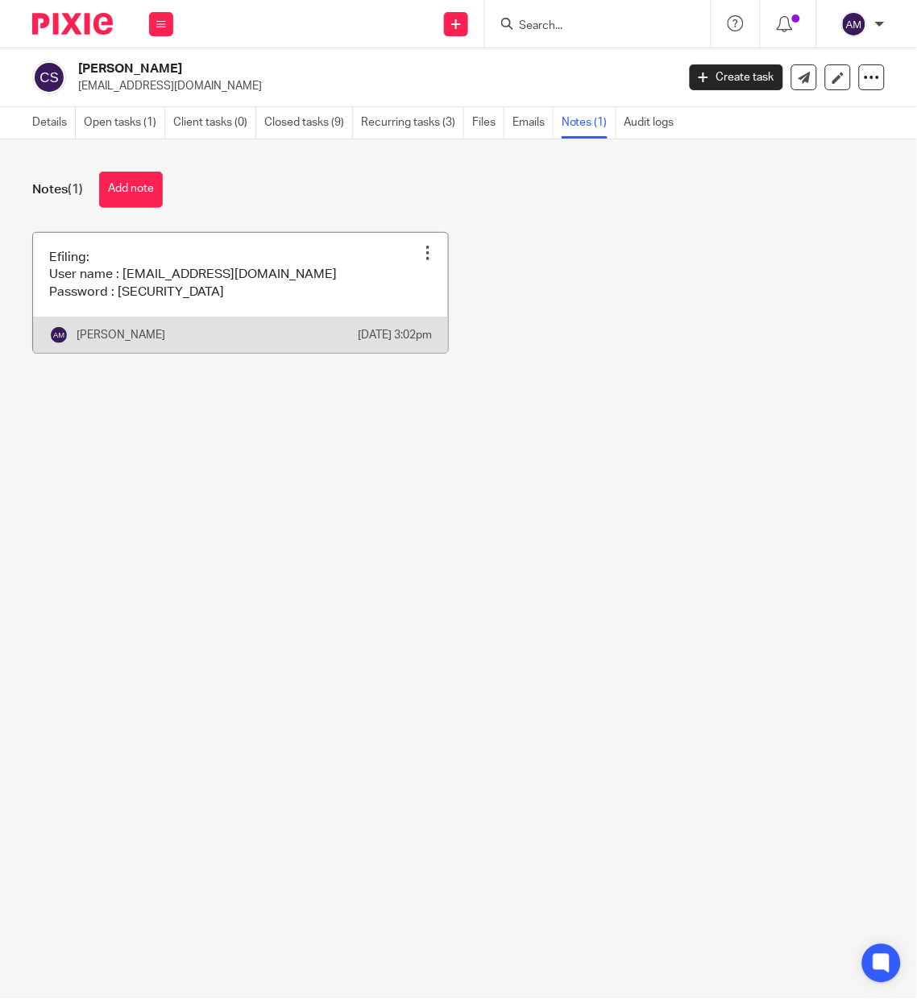
click at [115, 308] on link at bounding box center [240, 293] width 415 height 120
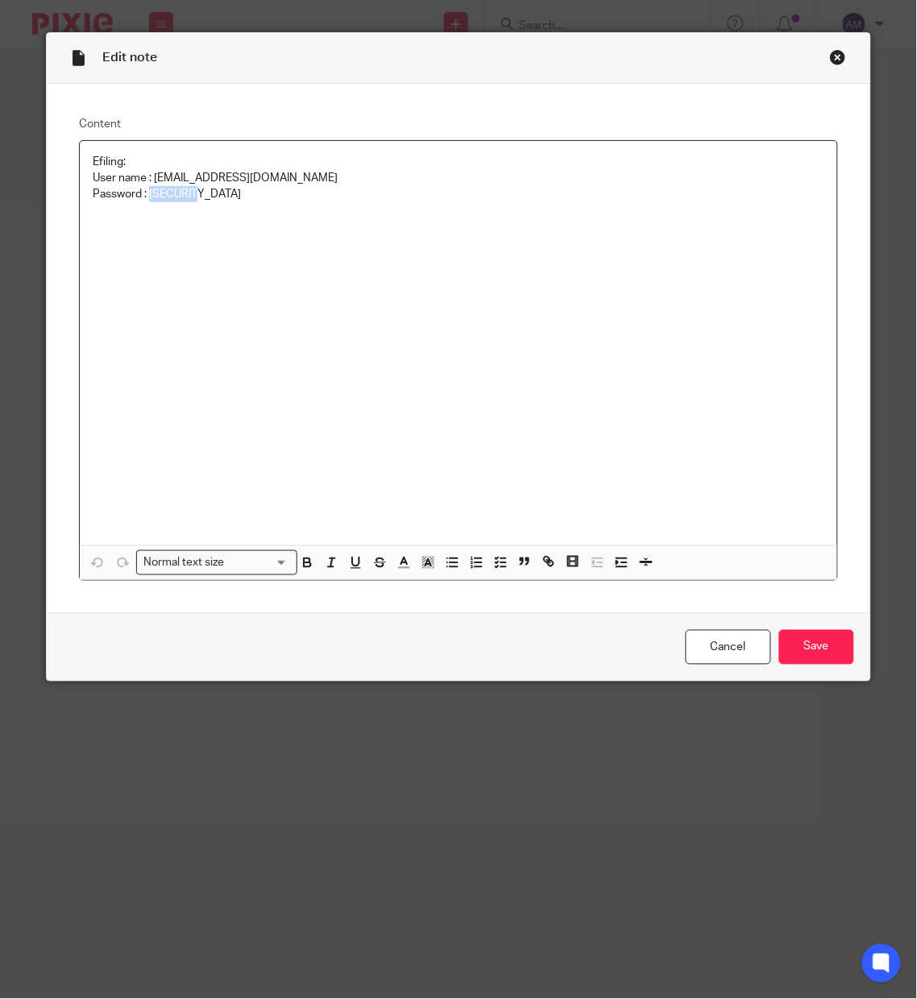
drag, startPoint x: 141, startPoint y: 193, endPoint x: 197, endPoint y: 196, distance: 55.6
click at [197, 196] on p "User name : Coriness@outlook.com Password : c@R1N3SS" at bounding box center [458, 186] width 731 height 33
copy p "c@R1N3SS"
click at [723, 650] on link "Cancel" at bounding box center [727, 647] width 85 height 35
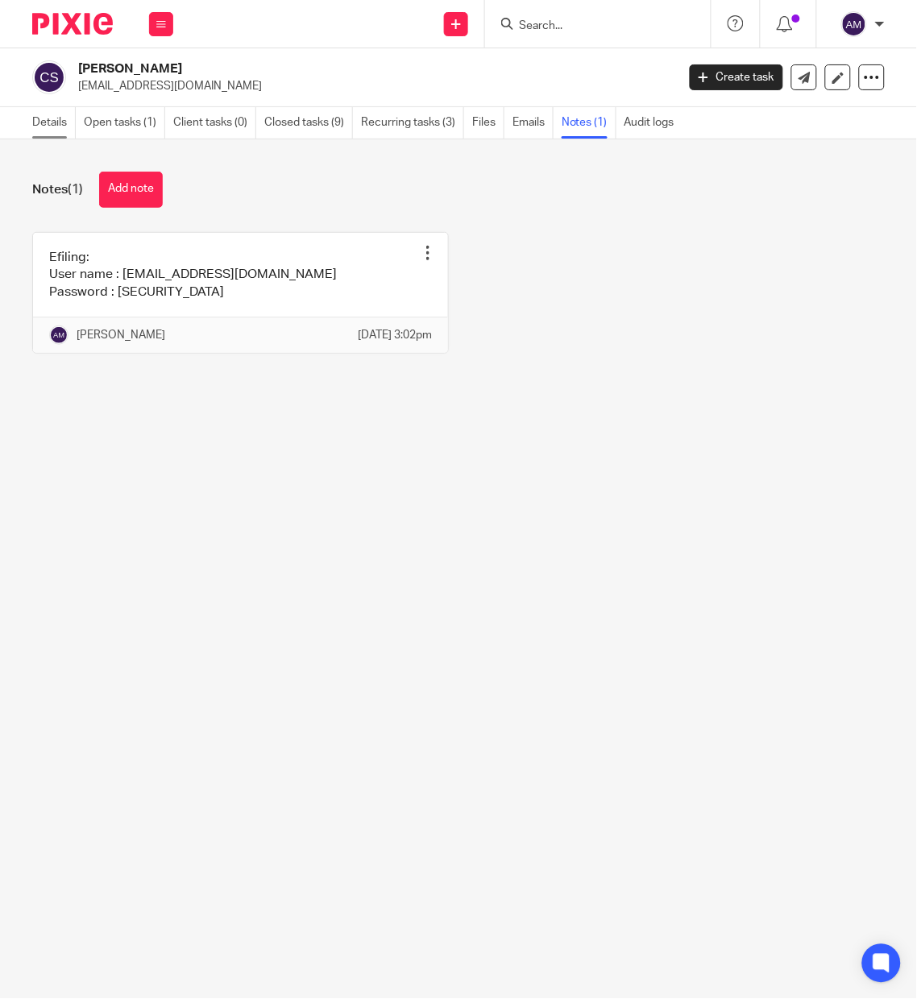
click at [49, 114] on link "Details" at bounding box center [53, 122] width 43 height 31
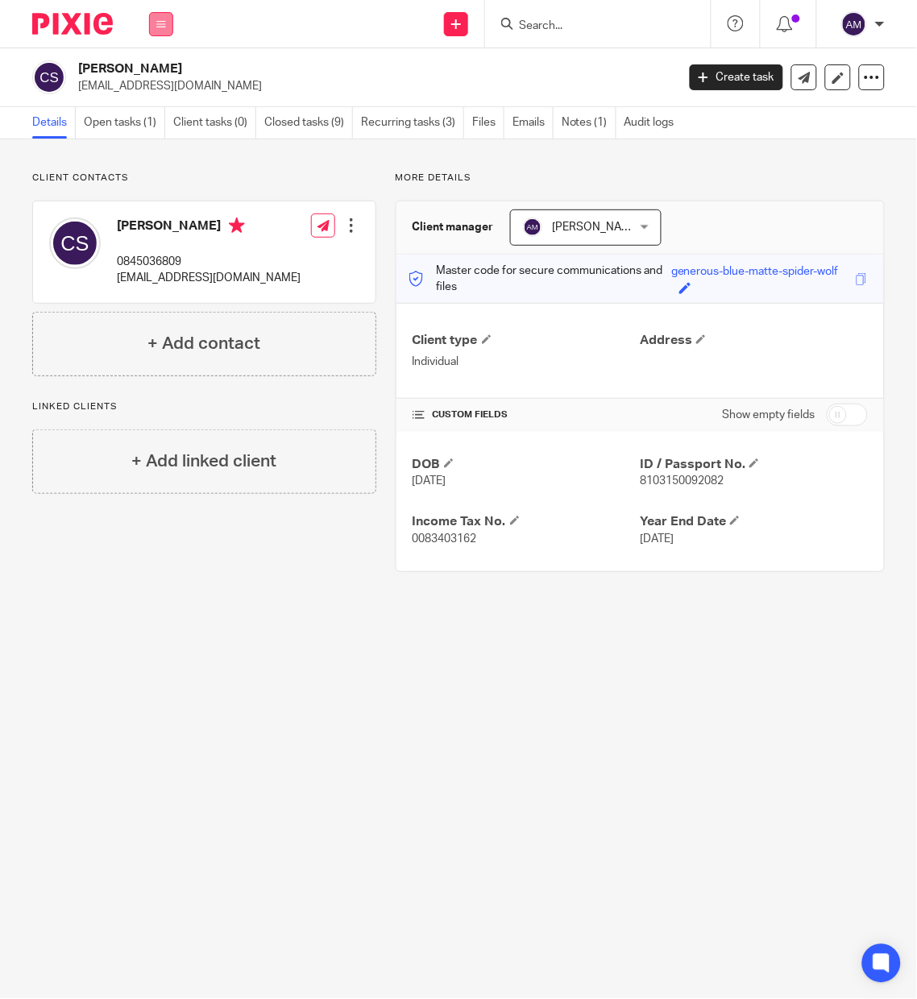
click at [163, 17] on button at bounding box center [161, 24] width 24 height 24
click at [162, 72] on link "Work" at bounding box center [152, 74] width 26 height 11
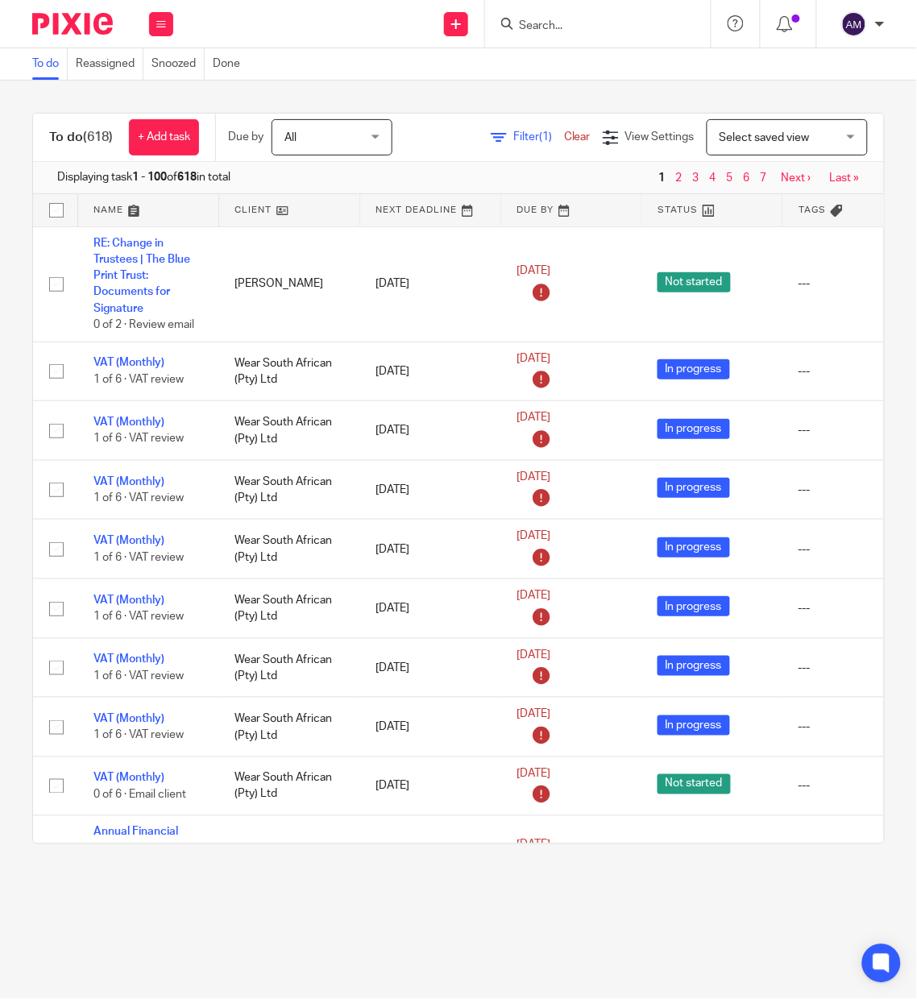
click at [513, 134] on span "Filter (1)" at bounding box center [538, 136] width 51 height 11
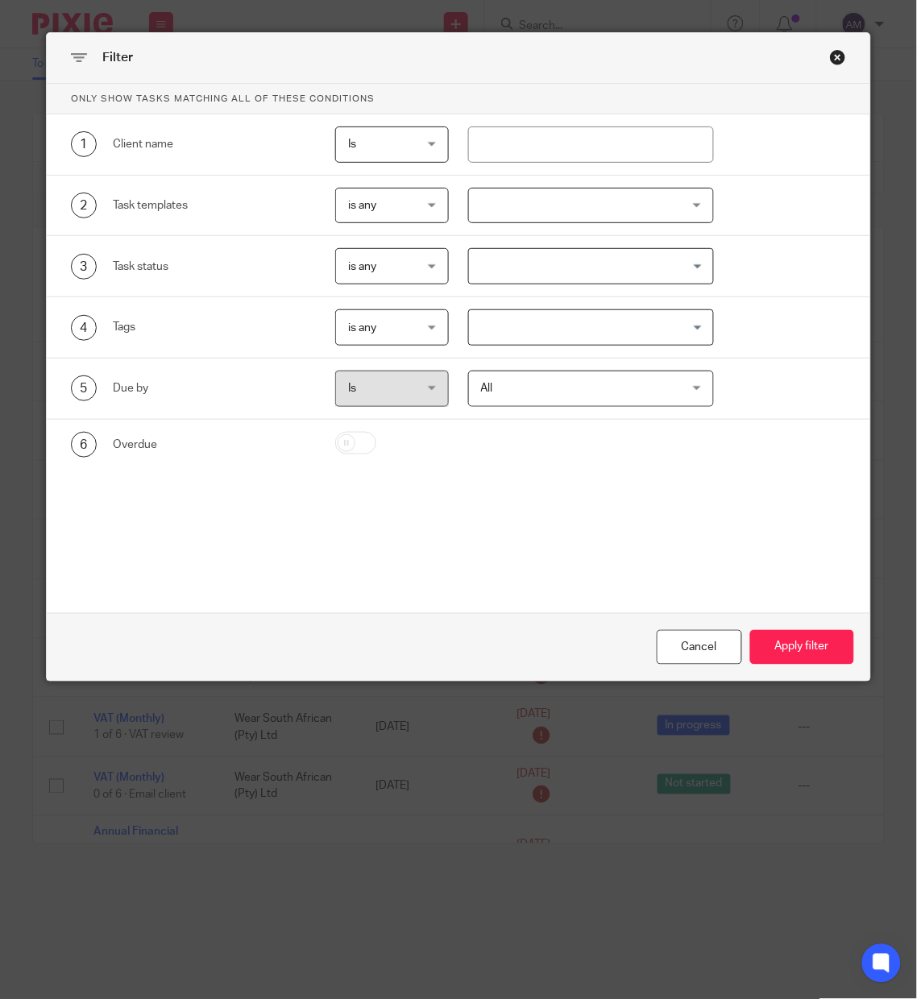
click at [536, 207] on div at bounding box center [591, 206] width 246 height 36
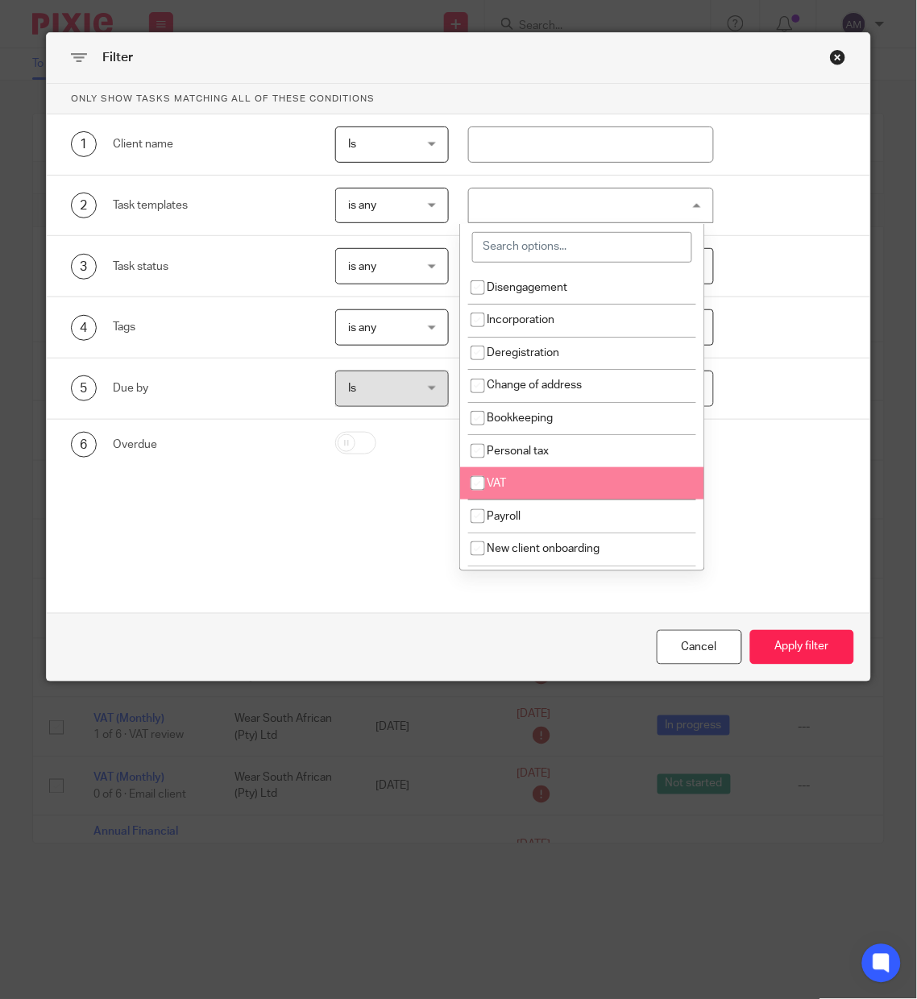
click at [485, 487] on input "checkbox" at bounding box center [477, 483] width 31 height 31
checkbox input "true"
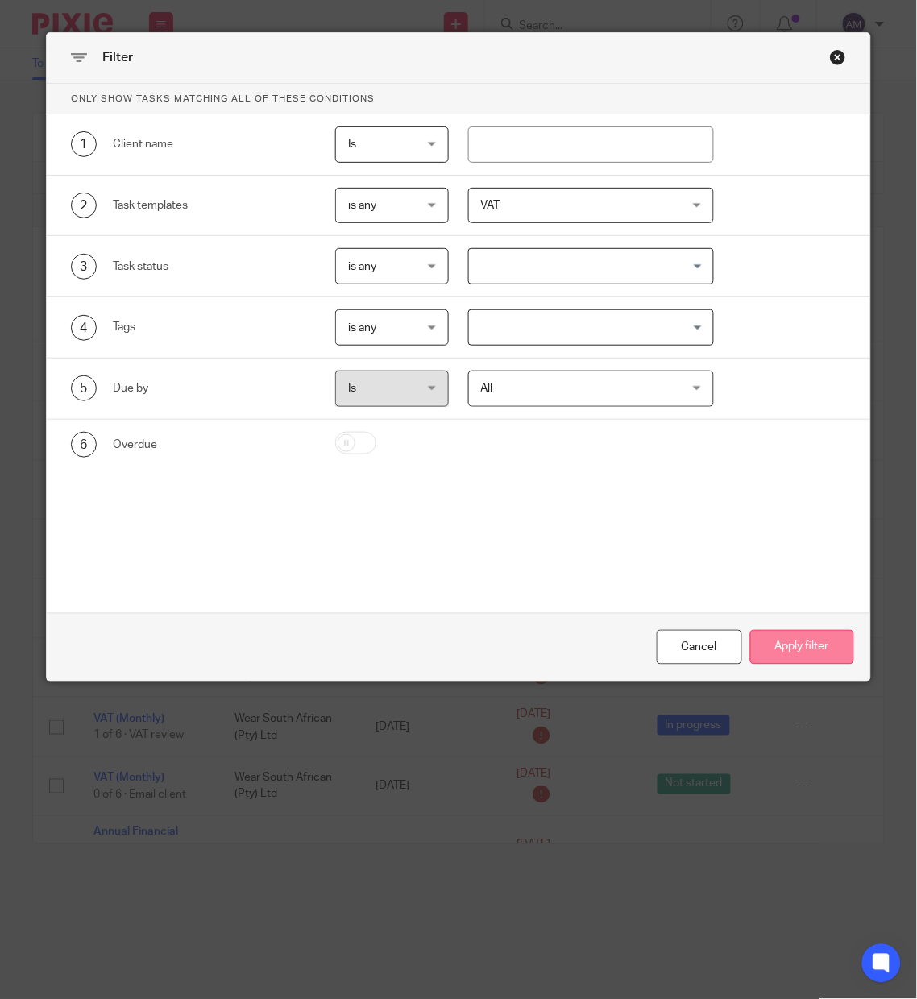
click at [795, 652] on button "Apply filter" at bounding box center [802, 647] width 104 height 35
click at [791, 652] on button "Apply filter" at bounding box center [802, 647] width 104 height 35
